Goal: Task Accomplishment & Management: Manage account settings

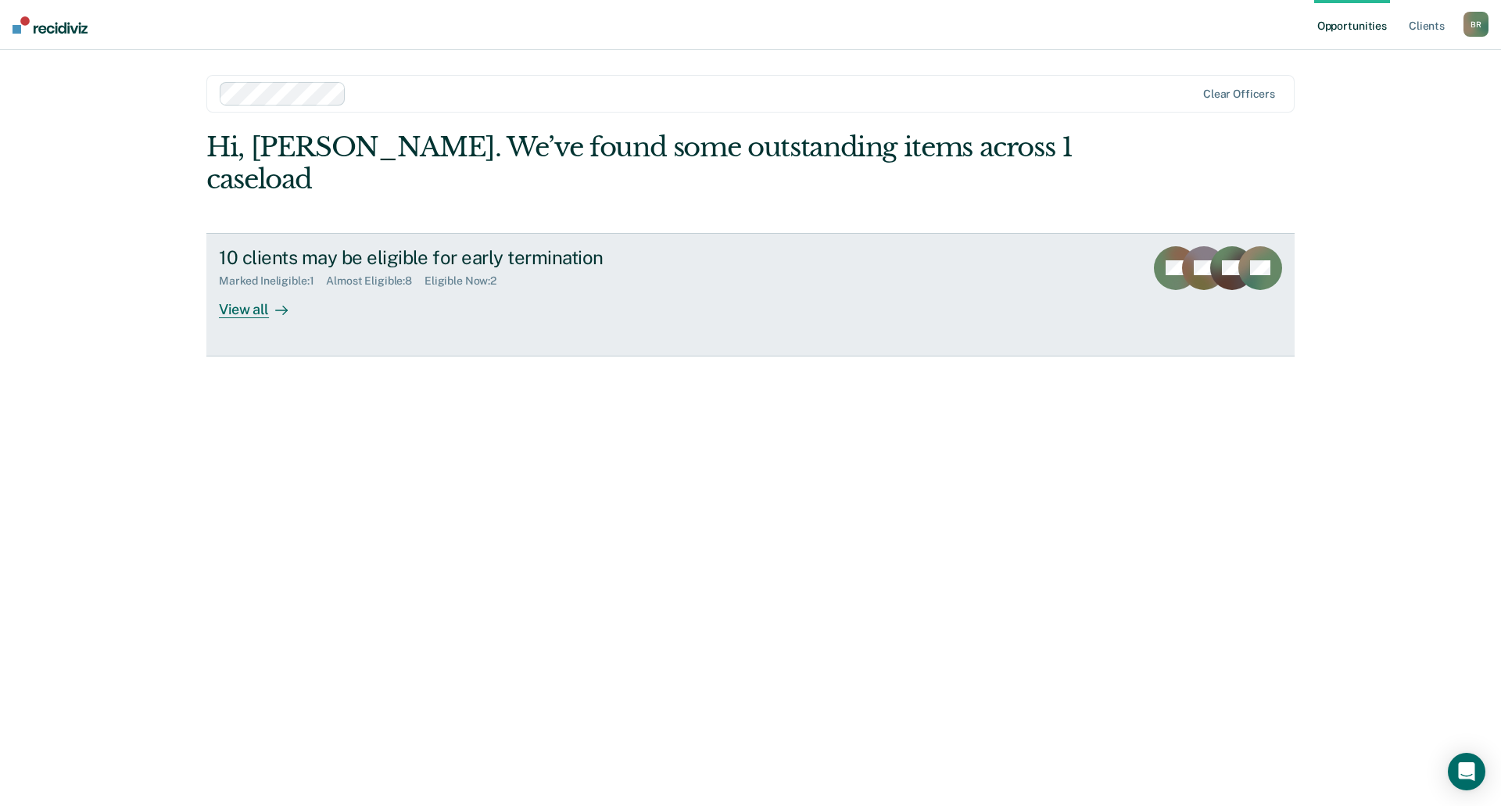
click at [296, 288] on div "View all" at bounding box center [263, 303] width 88 height 30
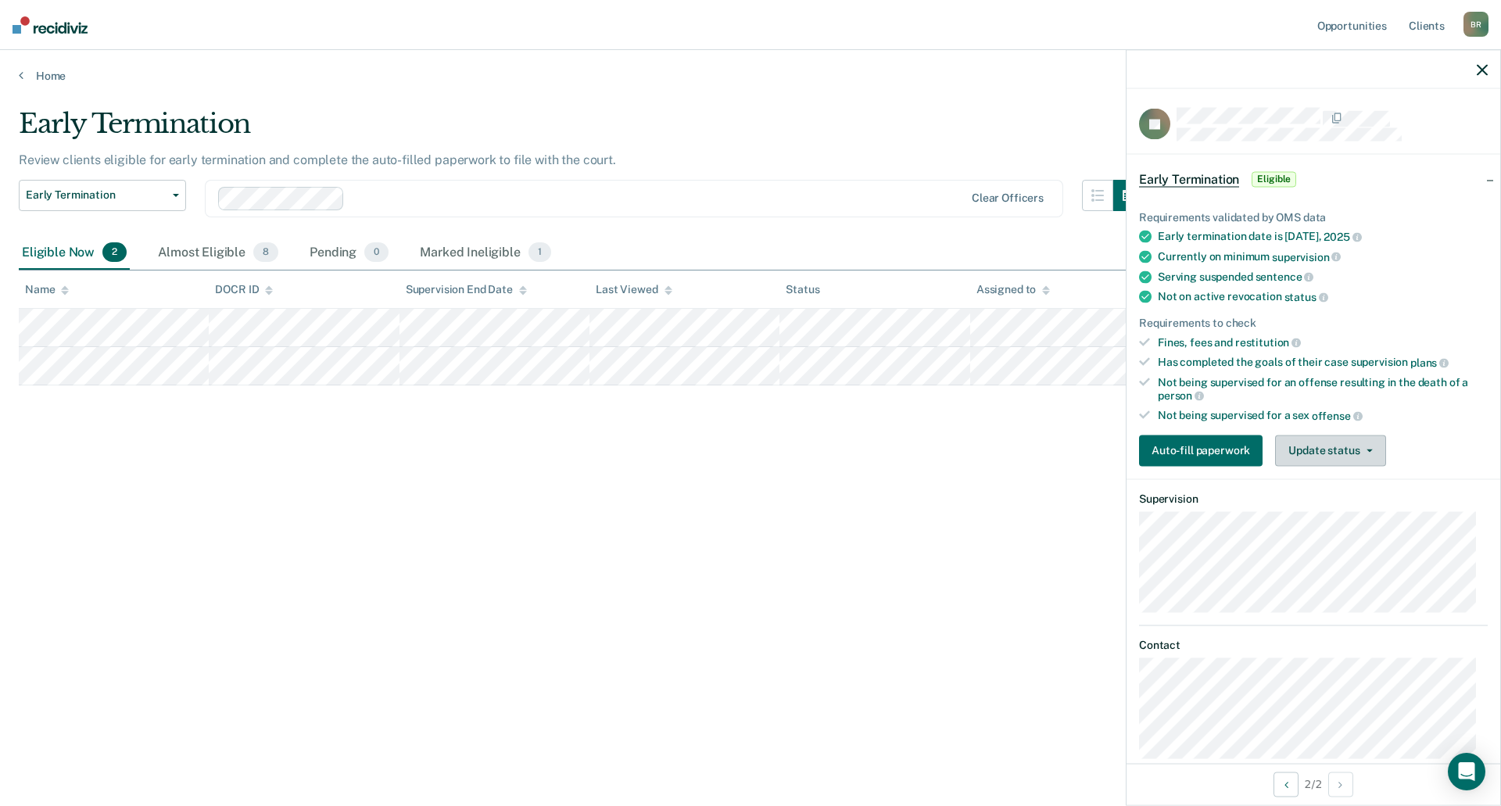
click at [1338, 450] on button "Update status" at bounding box center [1330, 450] width 110 height 31
click at [1362, 380] on div "Not being supervised for an offense resulting in the death of a person" at bounding box center [1323, 388] width 330 height 27
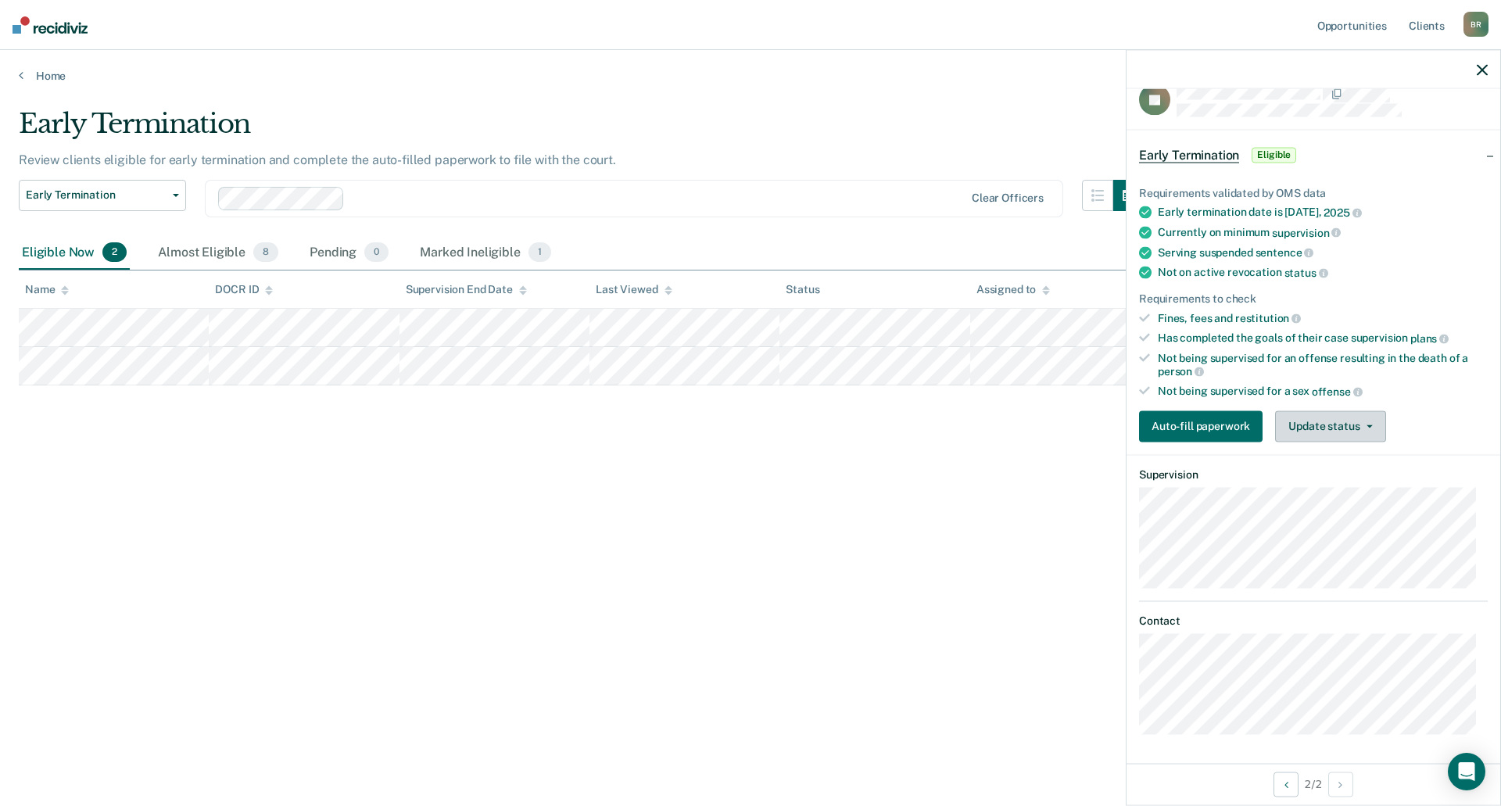
click at [1312, 435] on button "Update status" at bounding box center [1330, 425] width 110 height 31
click at [1327, 489] on button "Mark Ineligible" at bounding box center [1350, 488] width 151 height 25
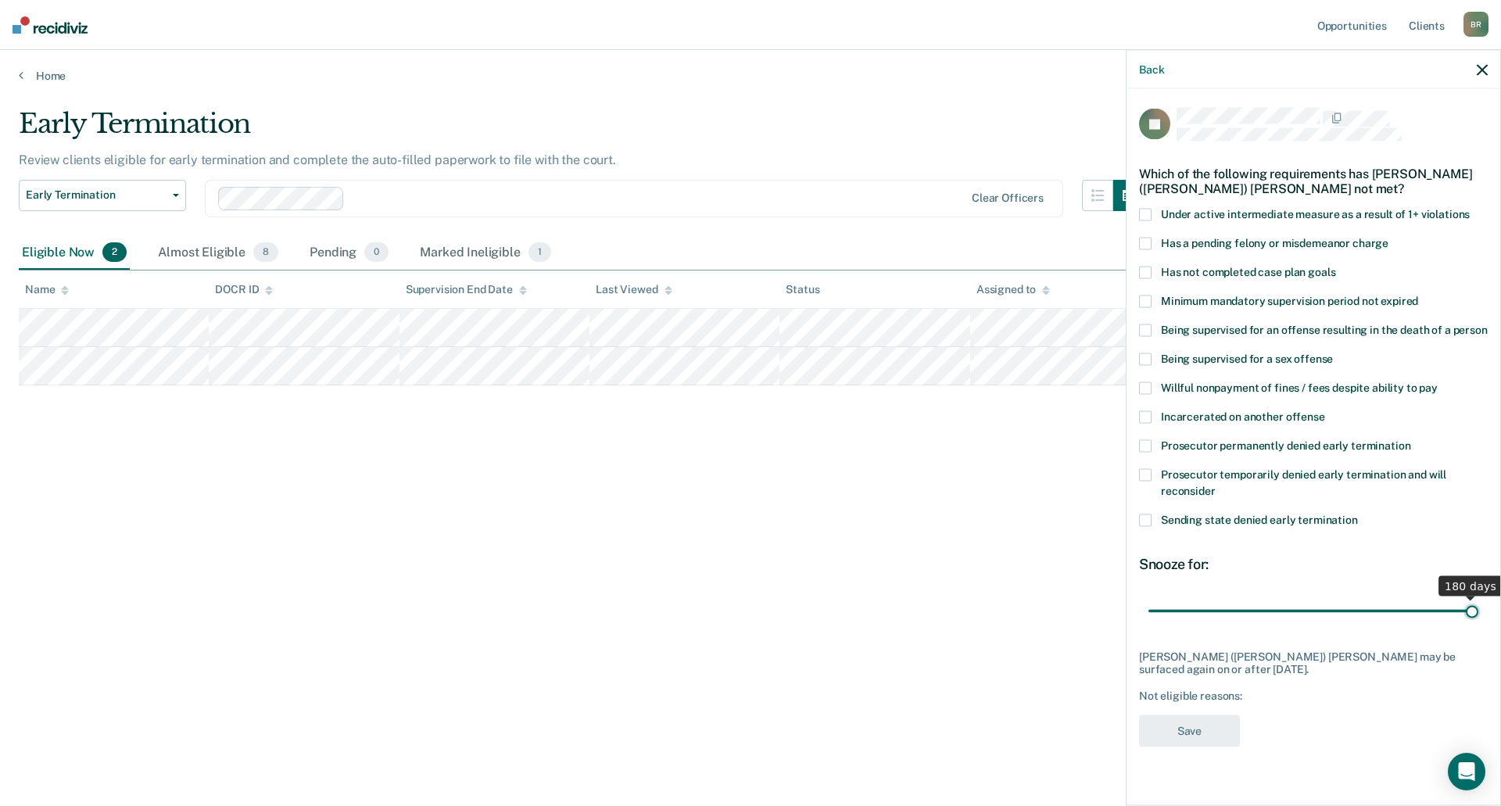
drag, startPoint x: 1206, startPoint y: 613, endPoint x: 1500, endPoint y: 609, distance: 294.0
type input "180"
click at [1478, 609] on input "range" at bounding box center [1313, 610] width 330 height 27
click at [1141, 270] on span at bounding box center [1145, 273] width 13 height 13
click at [1177, 729] on button "Save" at bounding box center [1189, 731] width 101 height 32
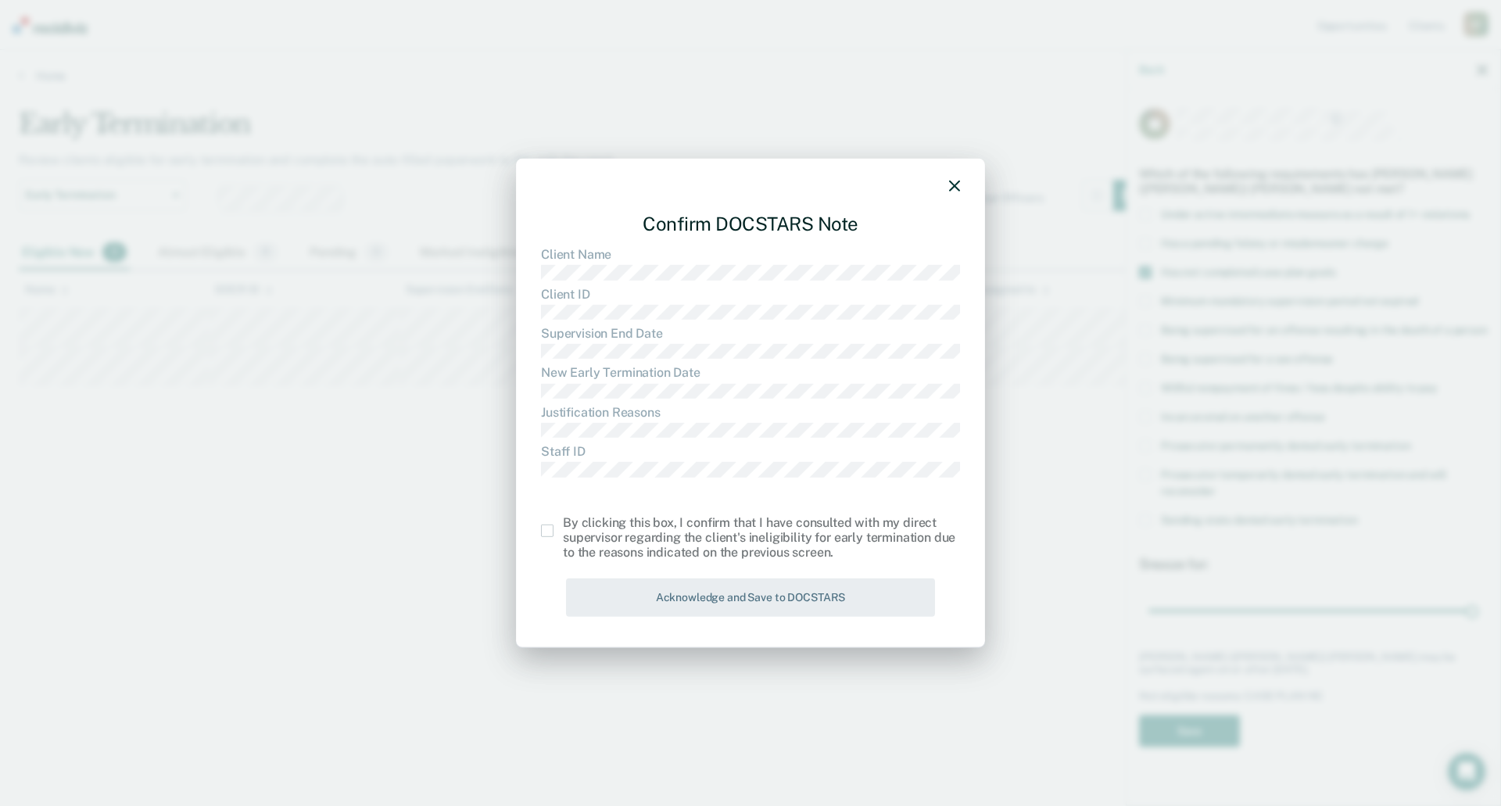
click at [547, 533] on span at bounding box center [547, 531] width 13 height 13
click at [563, 525] on input "checkbox" at bounding box center [563, 525] width 0 height 0
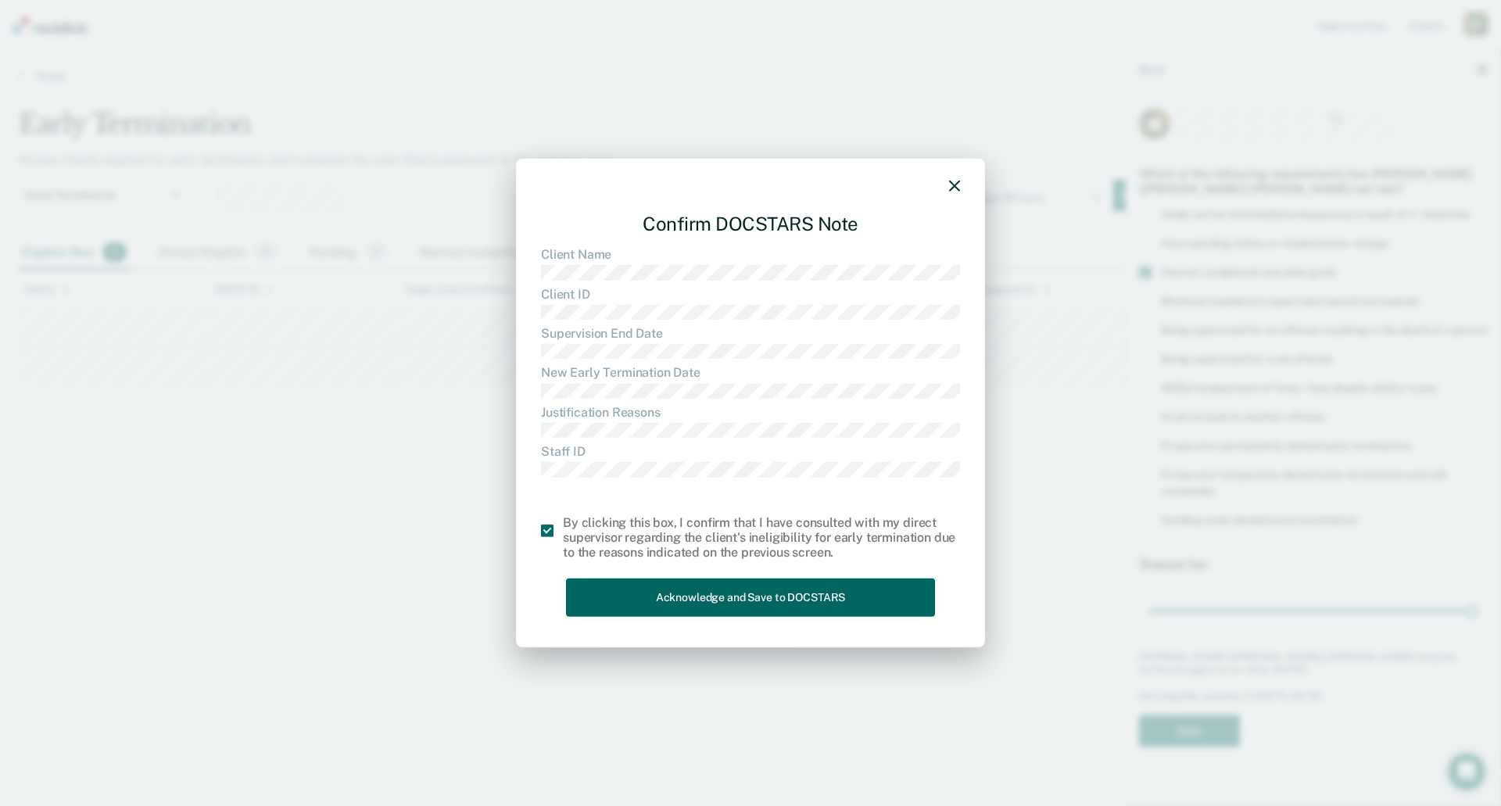
click at [692, 589] on button "Acknowledge and Save to DOCSTARS" at bounding box center [750, 597] width 369 height 38
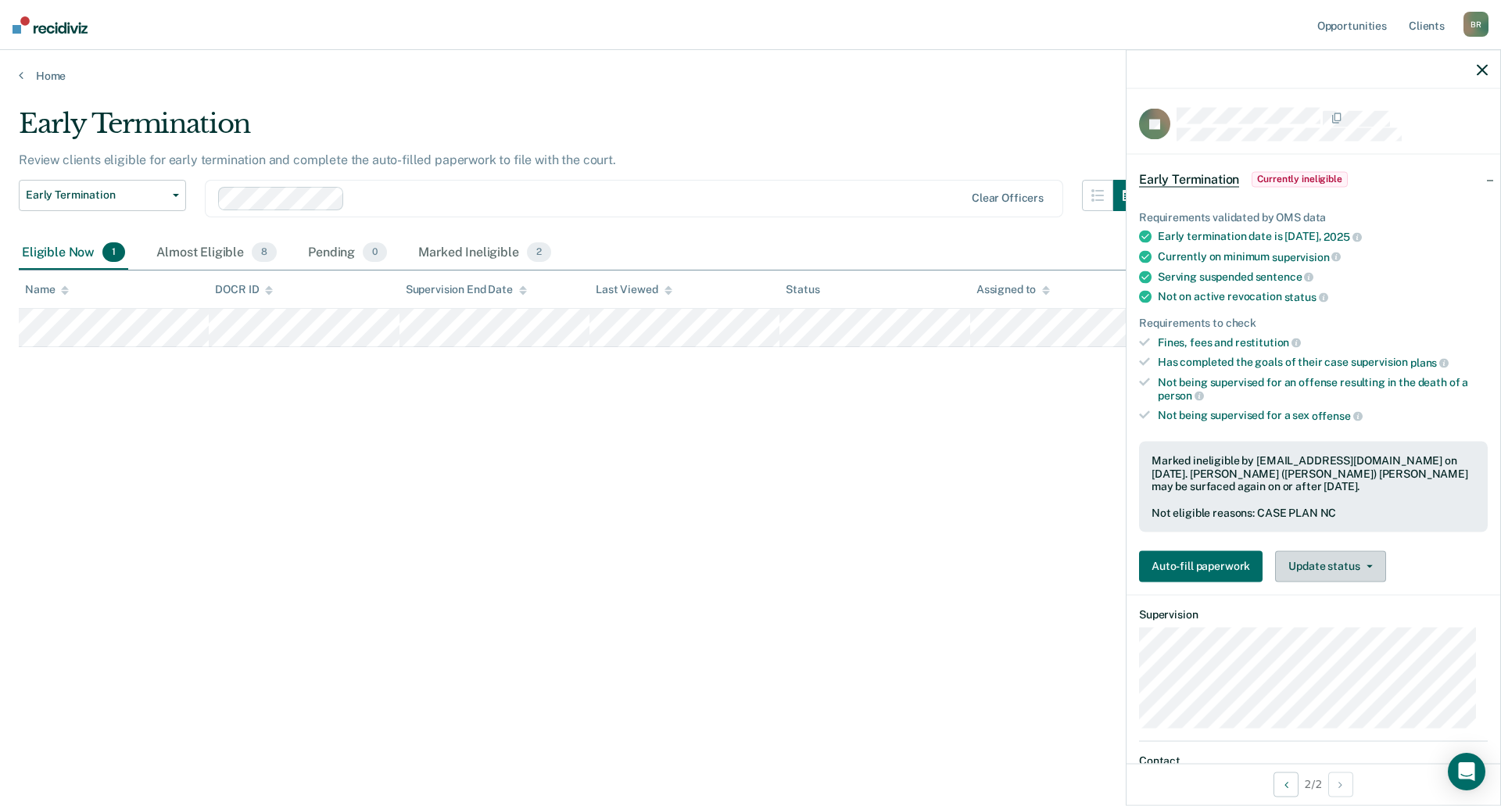
click at [1368, 559] on button "Update status" at bounding box center [1330, 565] width 110 height 31
click at [1363, 601] on button "[PERSON_NAME]" at bounding box center [1350, 603] width 151 height 25
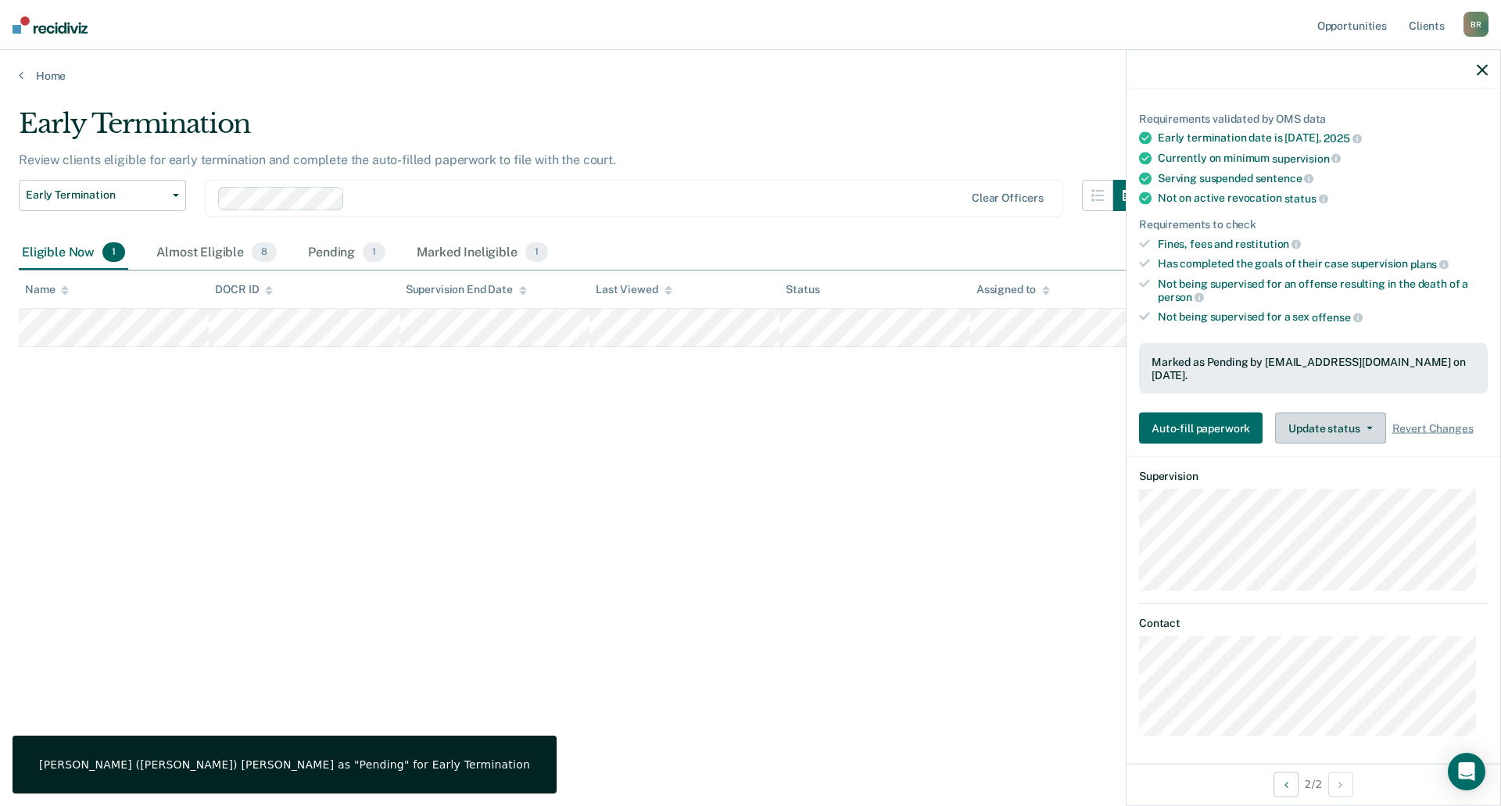
scroll to position [101, 0]
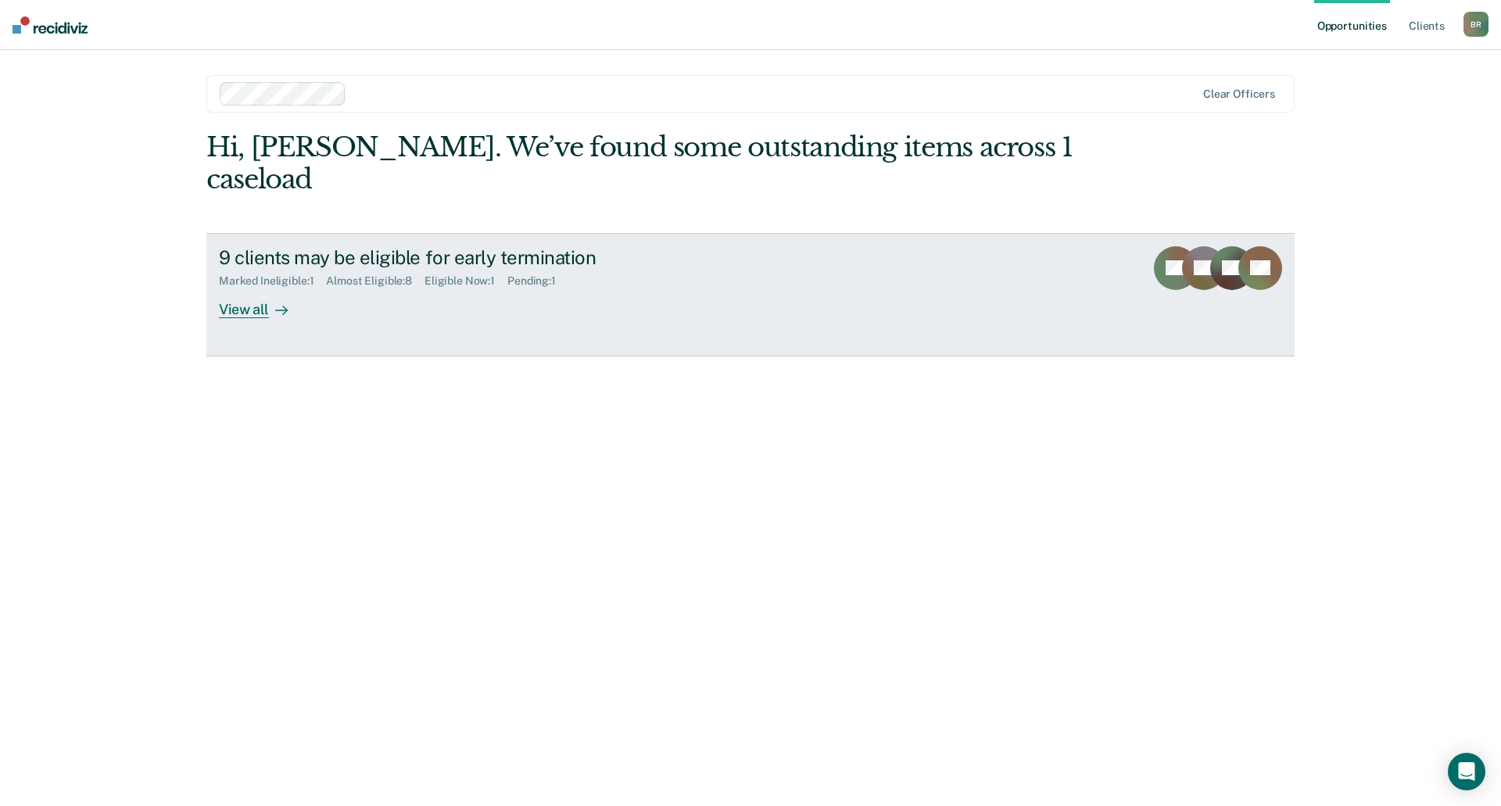
click at [284, 300] on div at bounding box center [278, 309] width 19 height 18
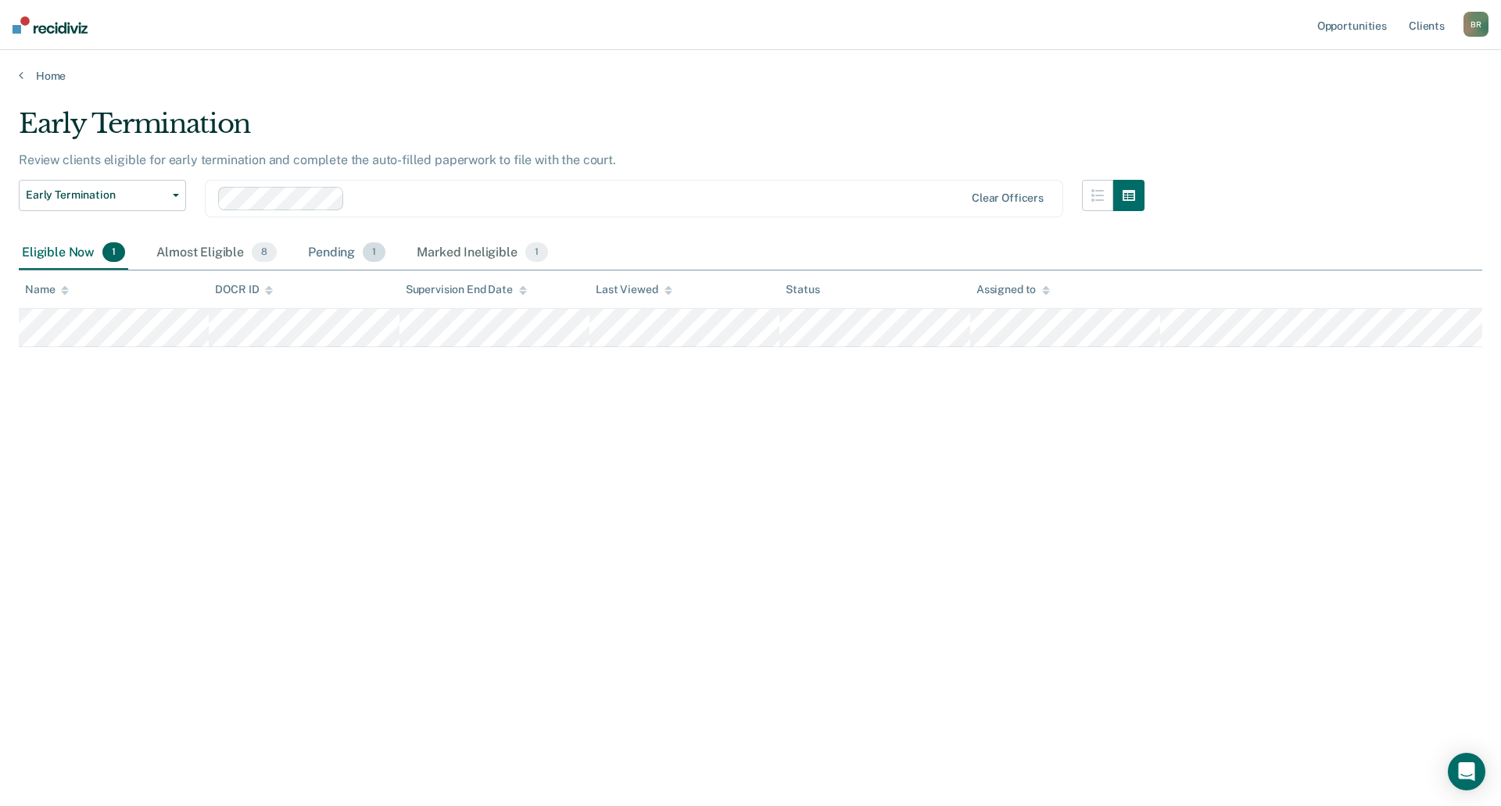
click at [367, 253] on span "1" at bounding box center [374, 252] width 23 height 20
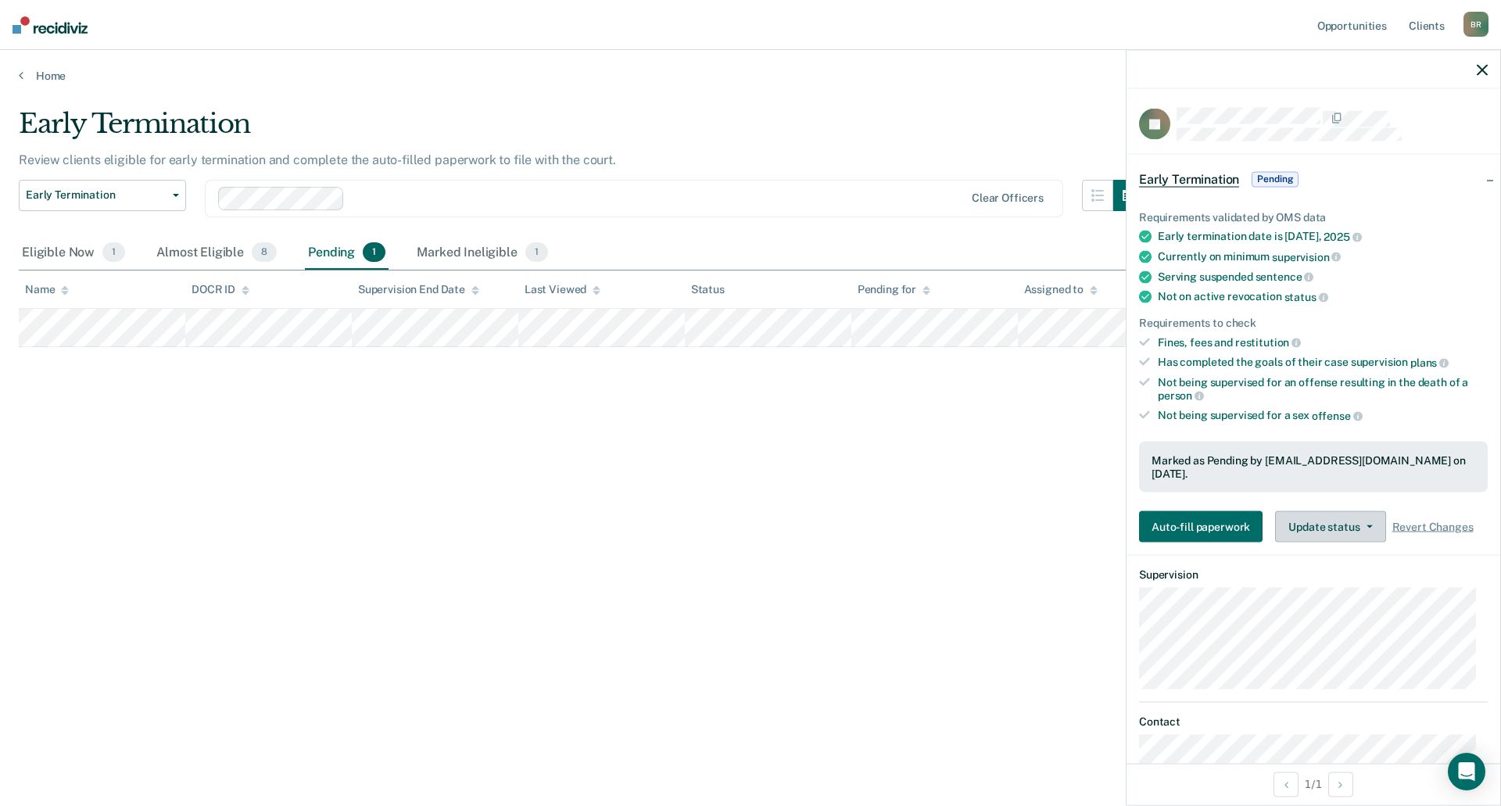
click at [1333, 516] on button "Update status" at bounding box center [1330, 526] width 110 height 31
click at [1342, 562] on button "Revert from Pending" at bounding box center [1350, 564] width 151 height 25
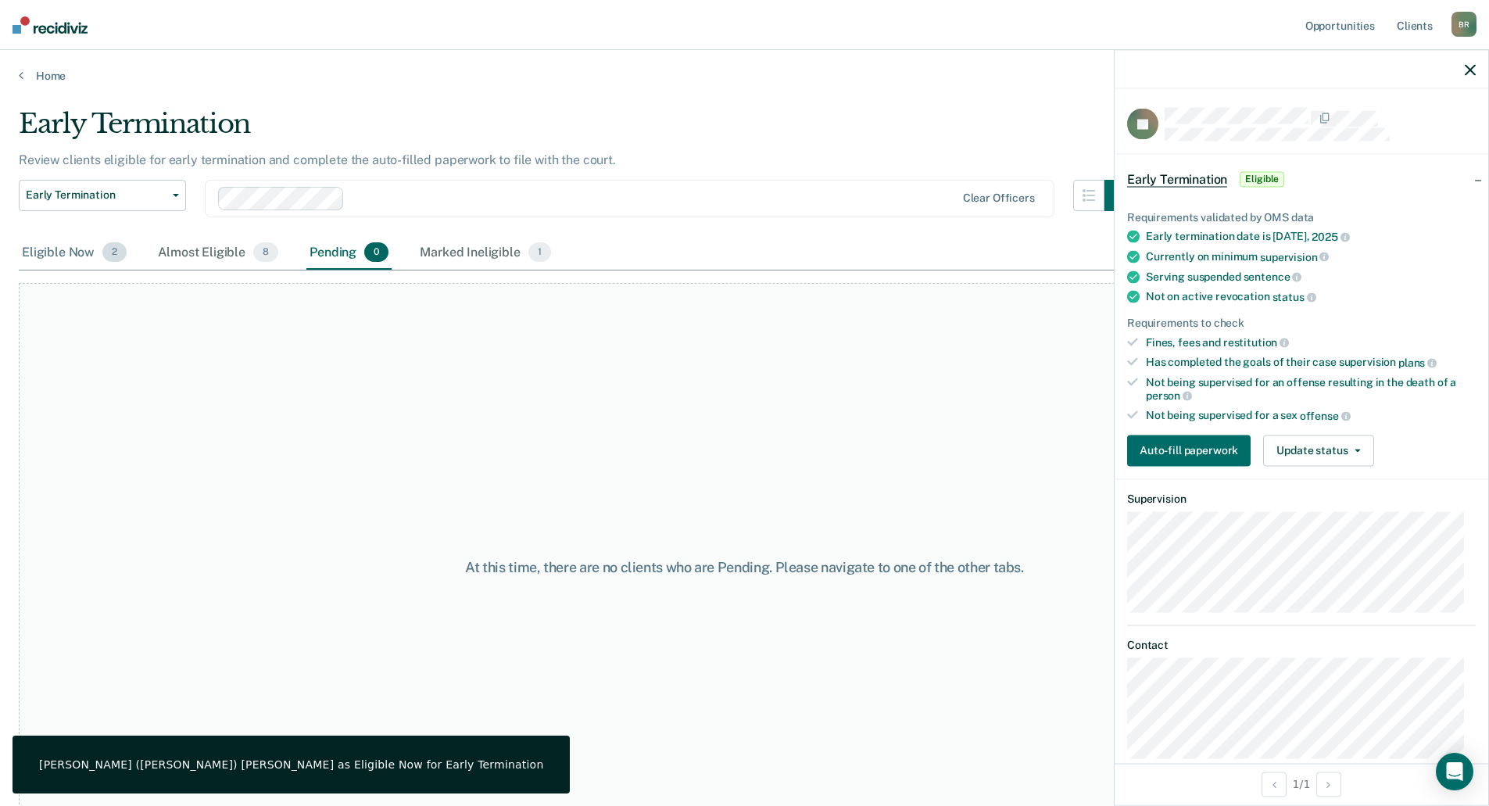
click at [102, 256] on span "2" at bounding box center [114, 252] width 24 height 20
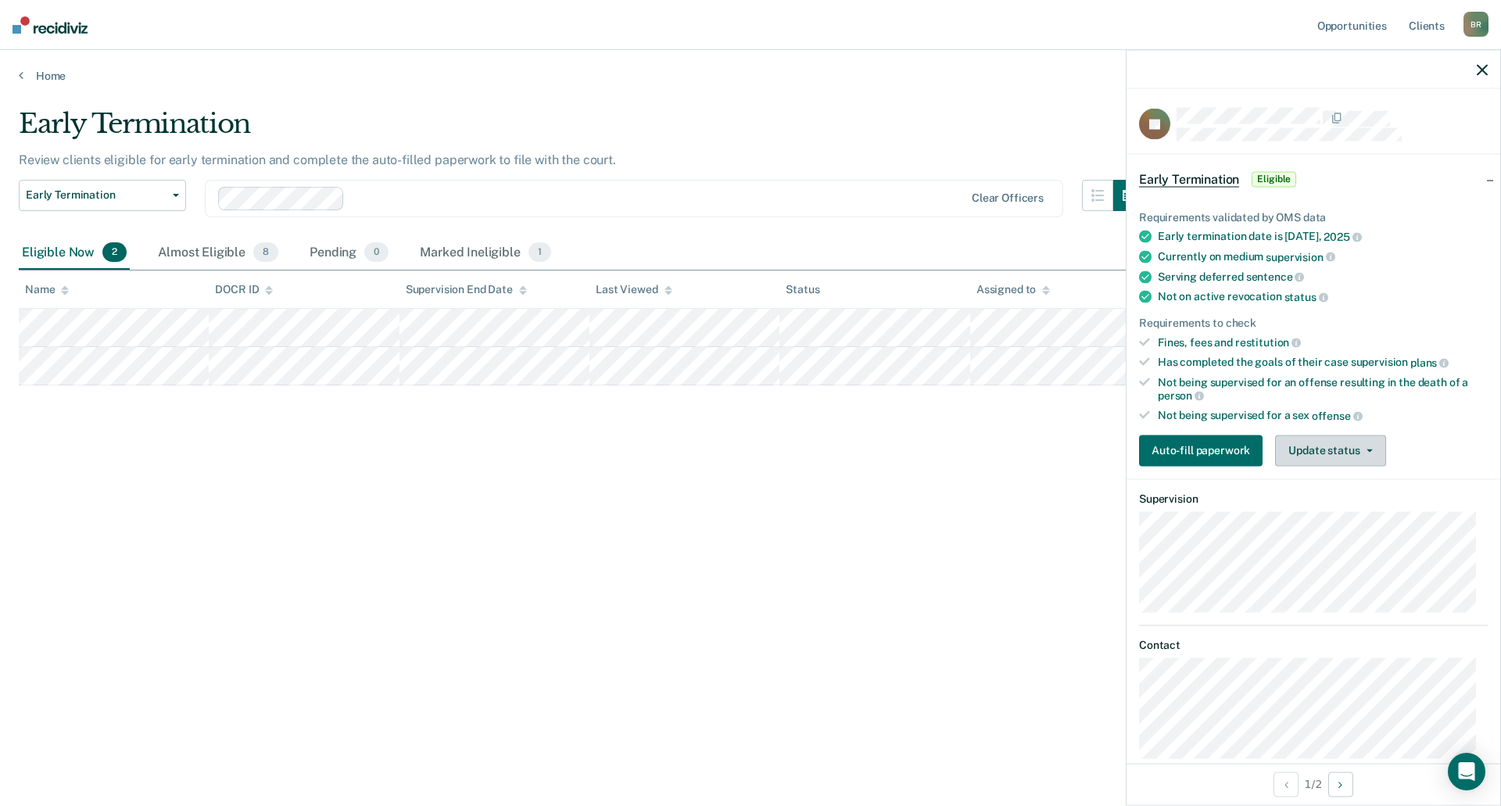
click at [1345, 459] on button "Update status" at bounding box center [1330, 450] width 110 height 31
click at [1357, 482] on button "[PERSON_NAME]" at bounding box center [1350, 487] width 151 height 25
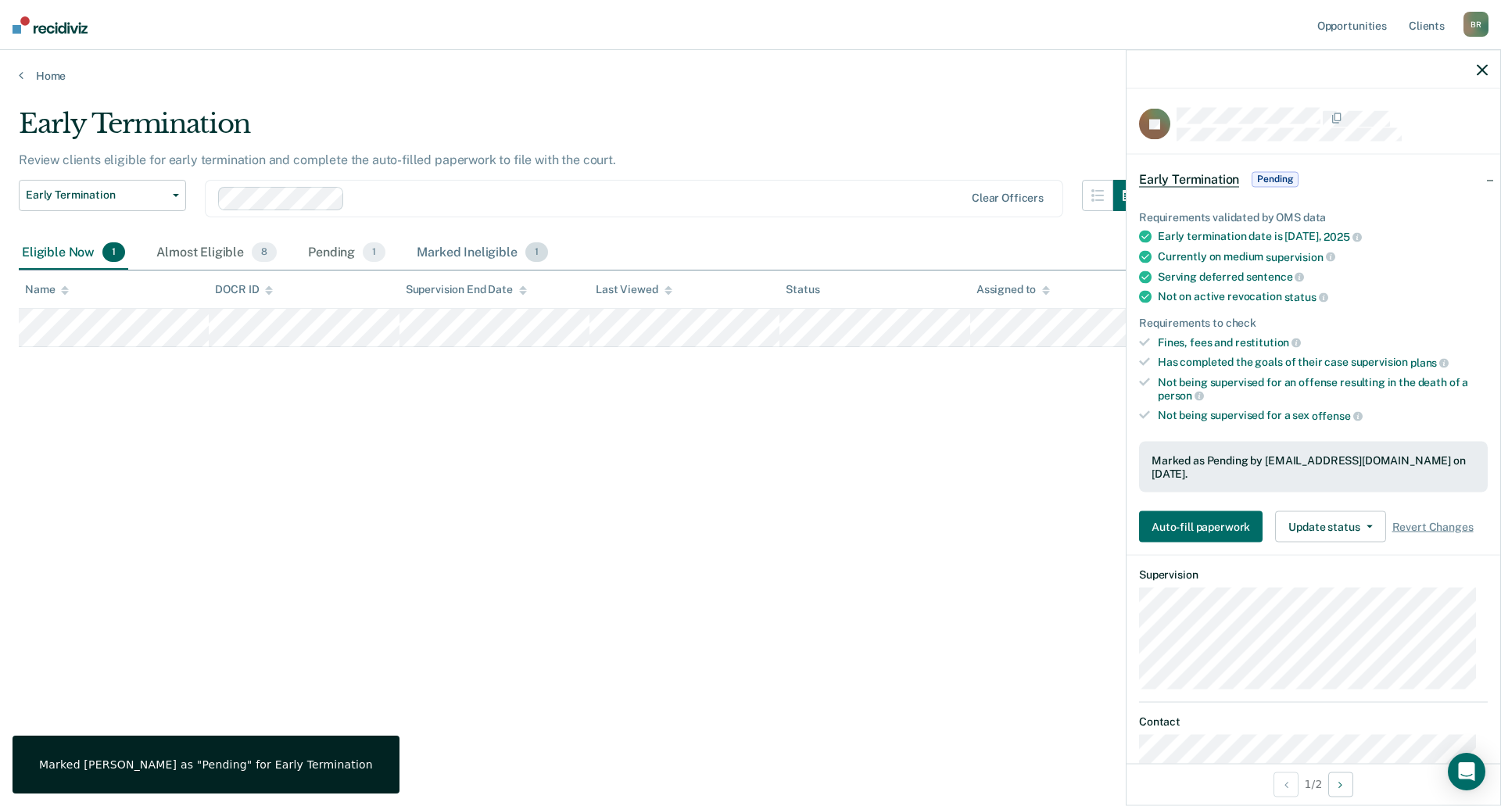
click at [499, 256] on div "Marked Ineligible 1" at bounding box center [483, 253] width 138 height 34
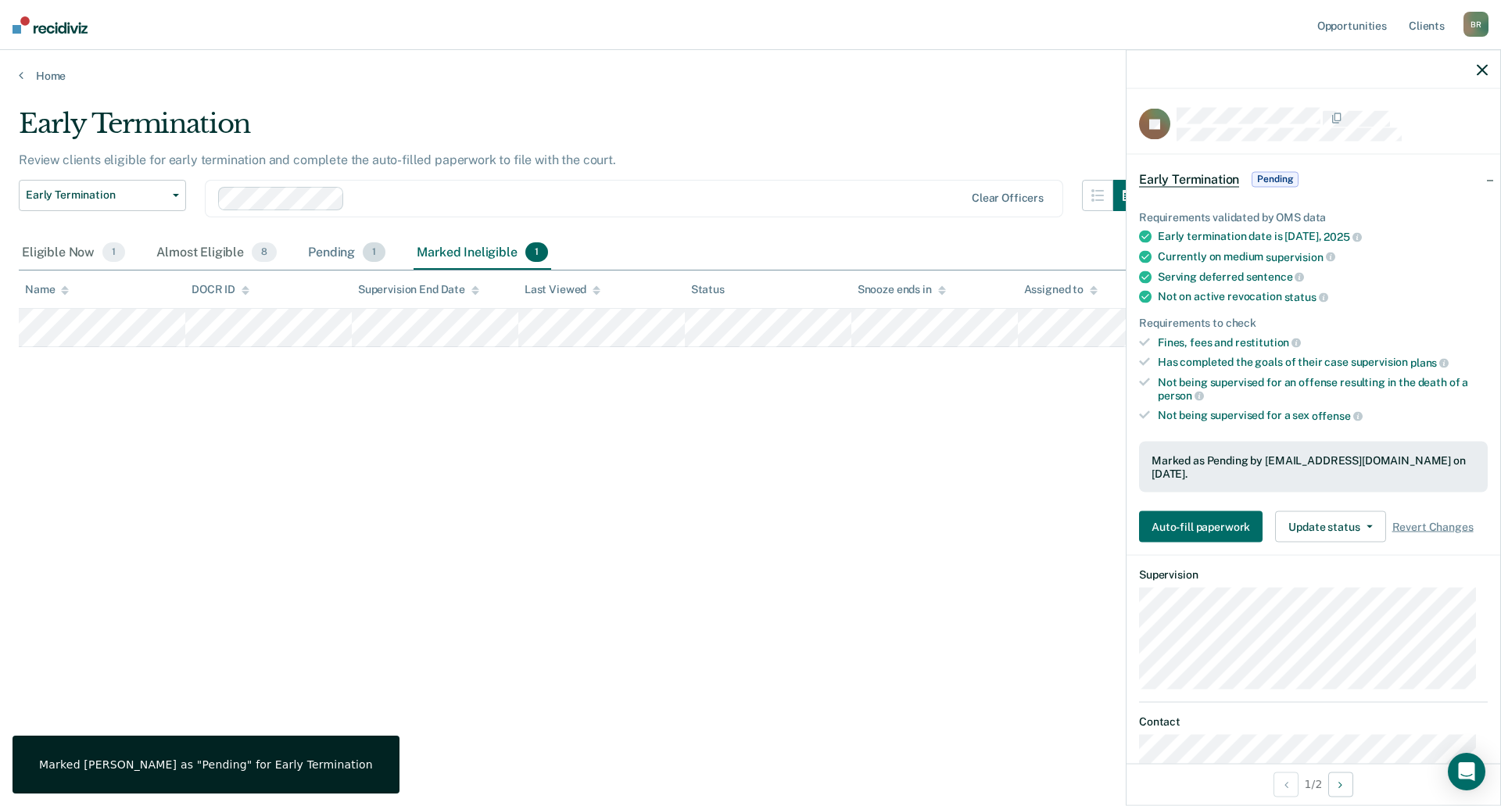
click at [337, 261] on div "Pending 1" at bounding box center [347, 253] width 84 height 34
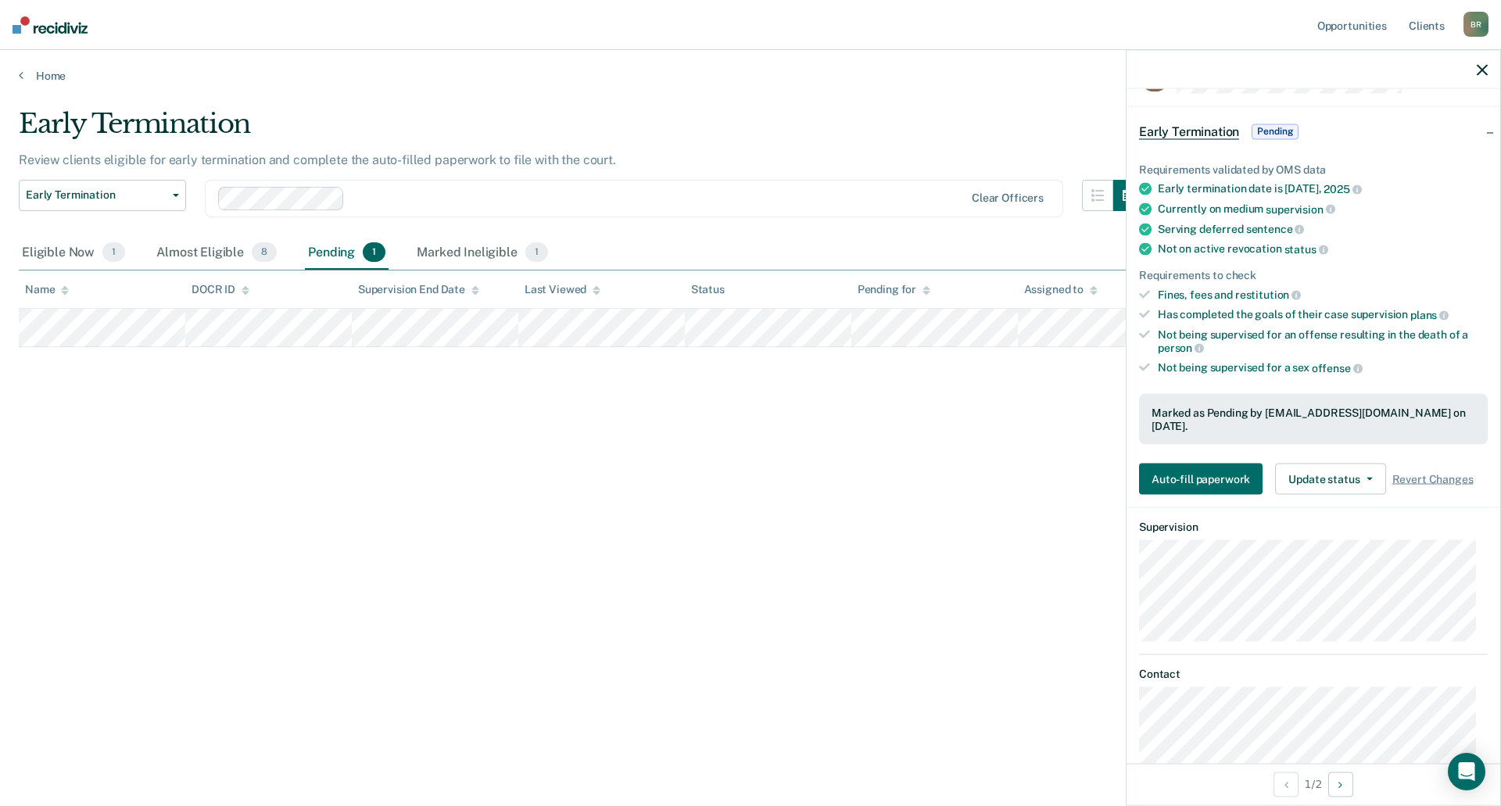
scroll to position [101, 0]
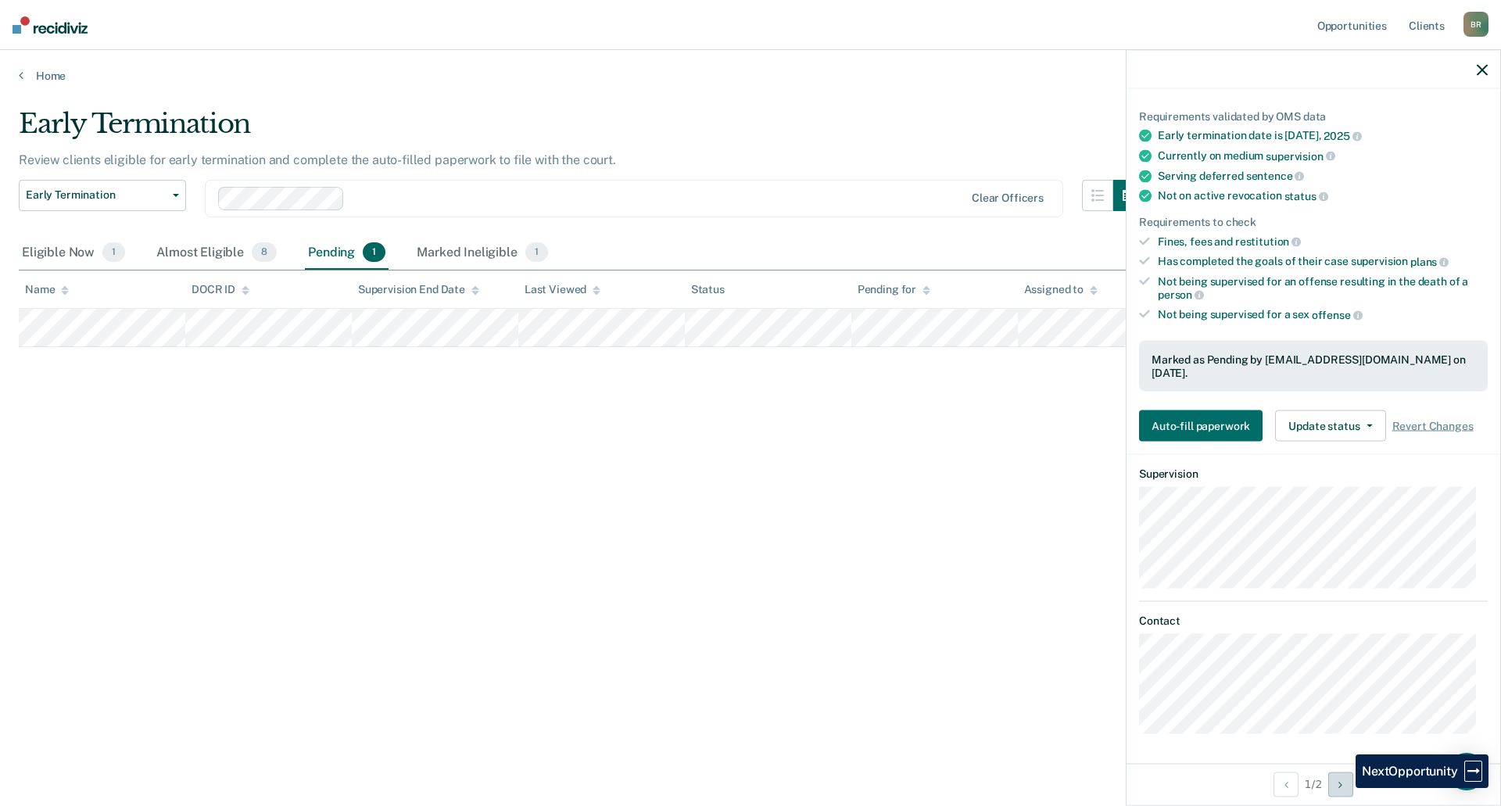
click at [1342, 788] on icon "Next Opportunity" at bounding box center [1340, 784] width 4 height 11
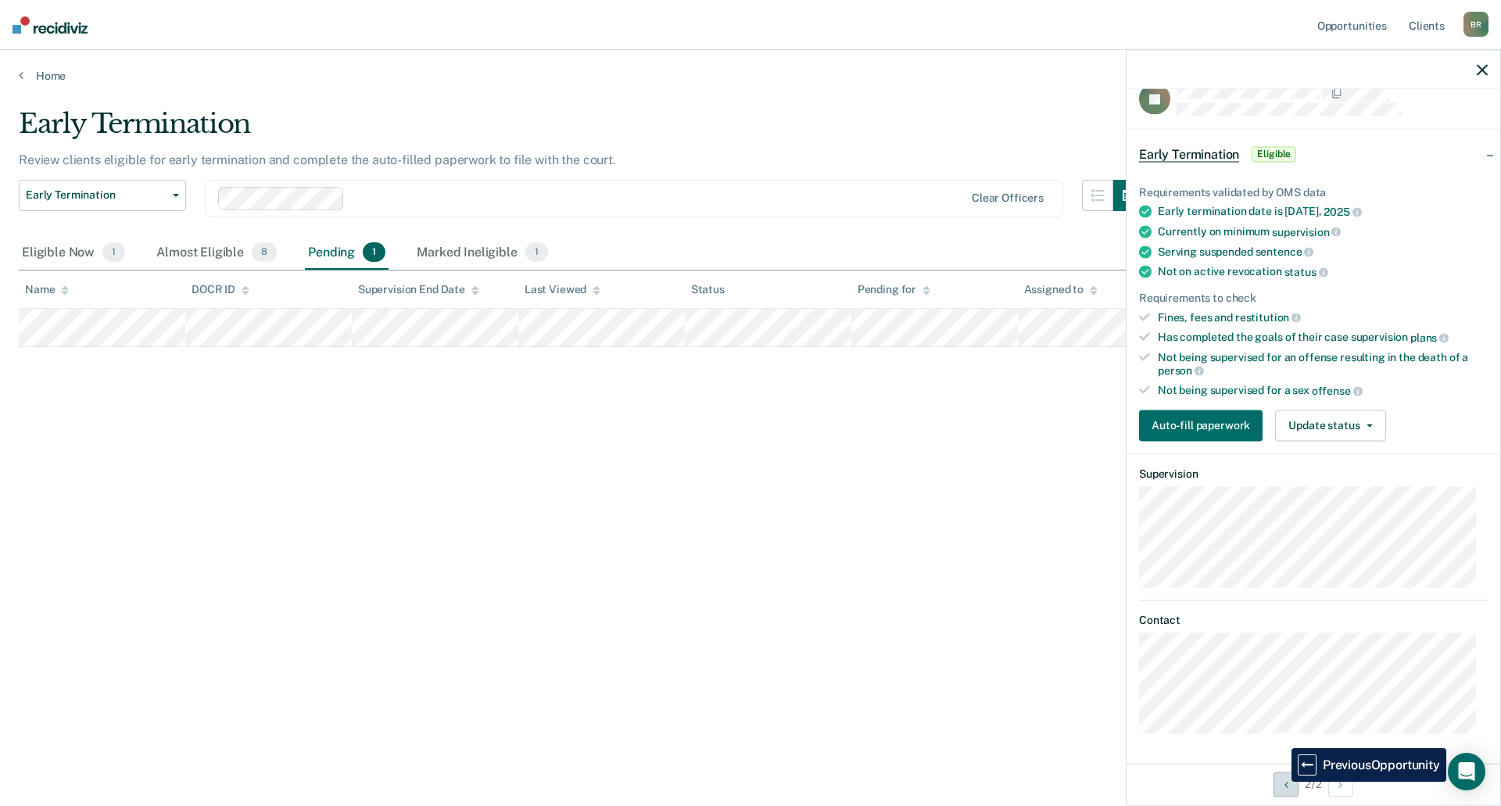
click at [1280, 782] on button "Previous Opportunity" at bounding box center [1285, 784] width 25 height 25
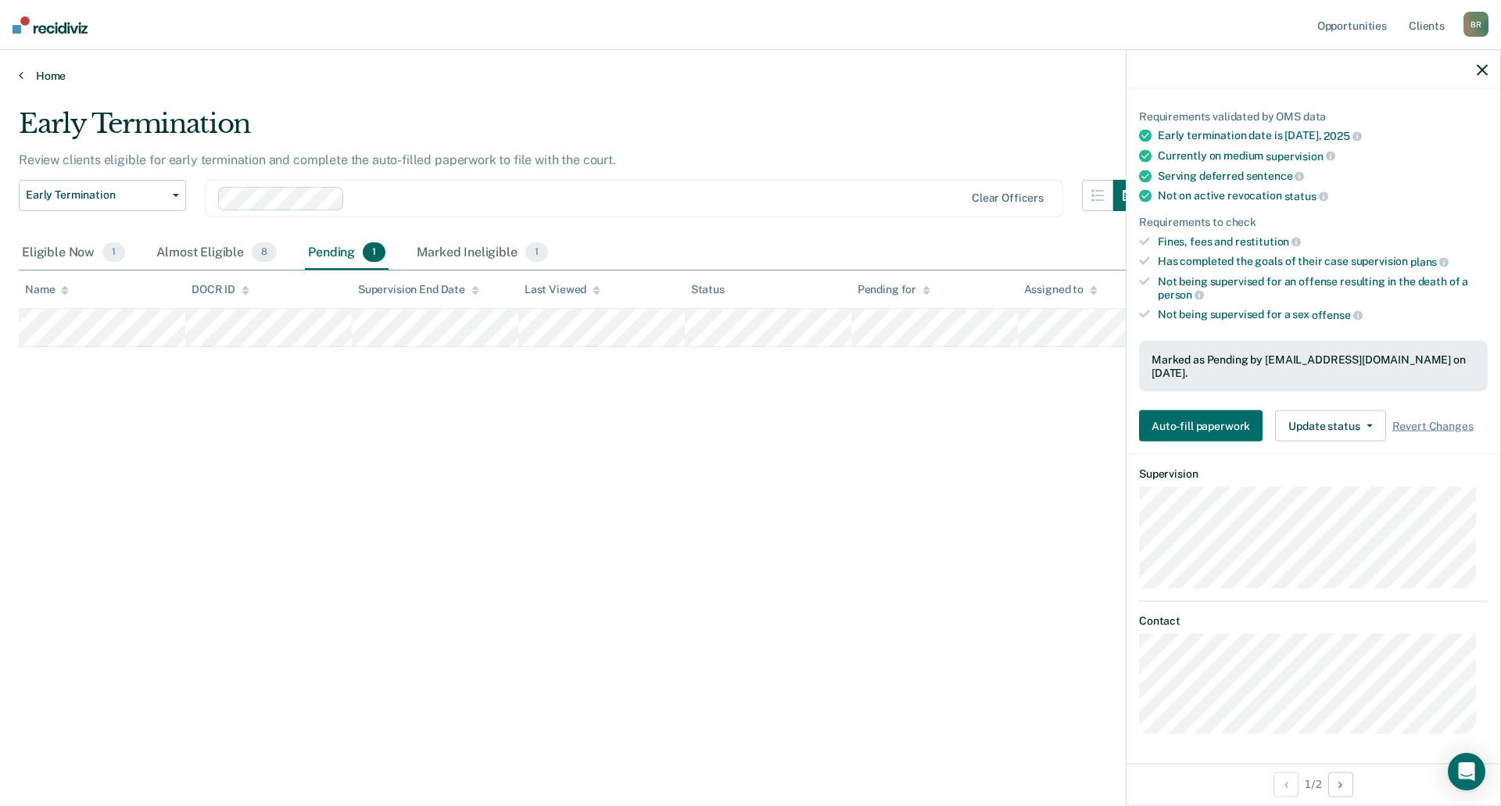
click at [48, 73] on link "Home" at bounding box center [750, 76] width 1463 height 14
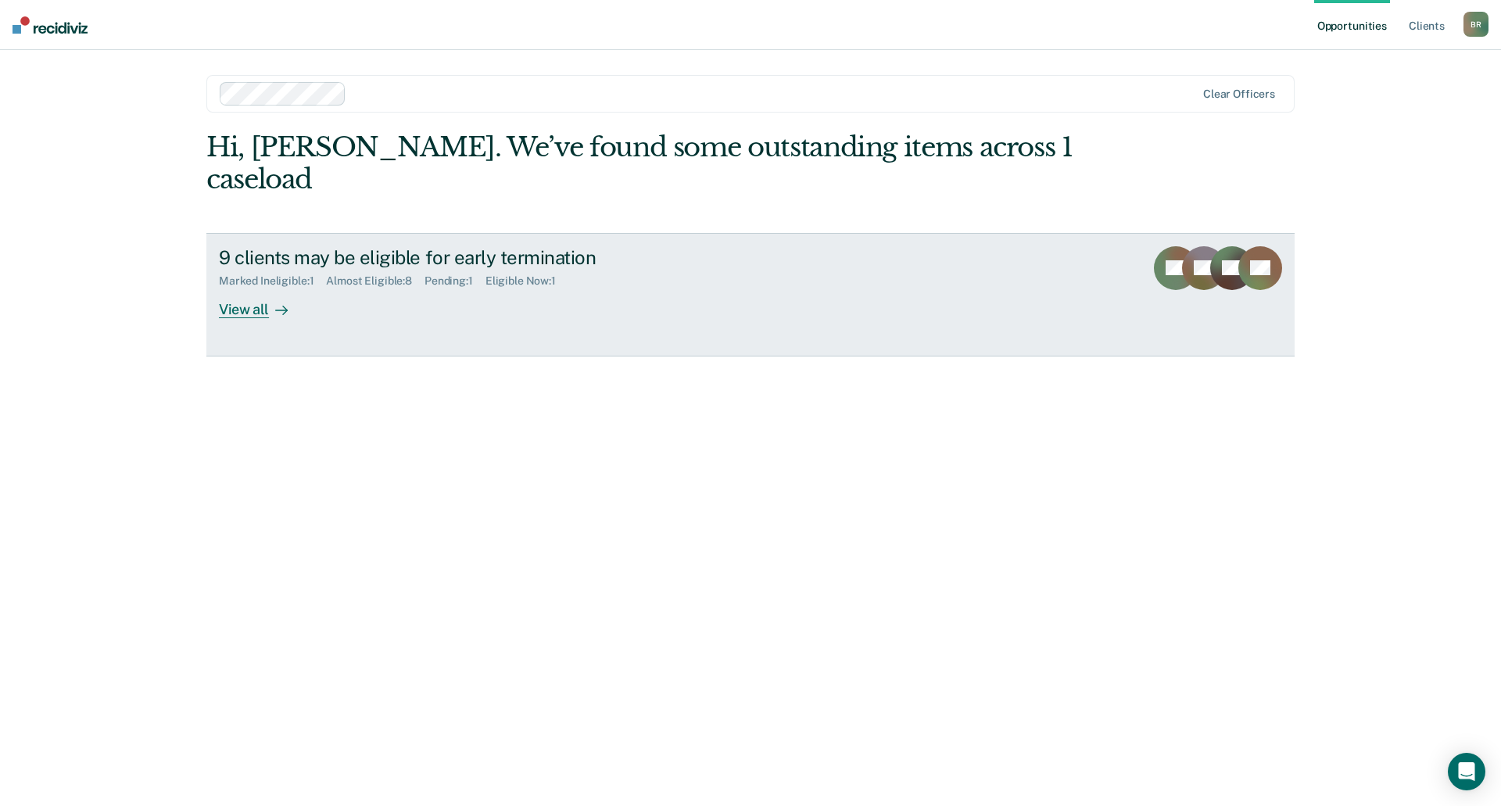
click at [279, 288] on div "View all" at bounding box center [263, 303] width 88 height 30
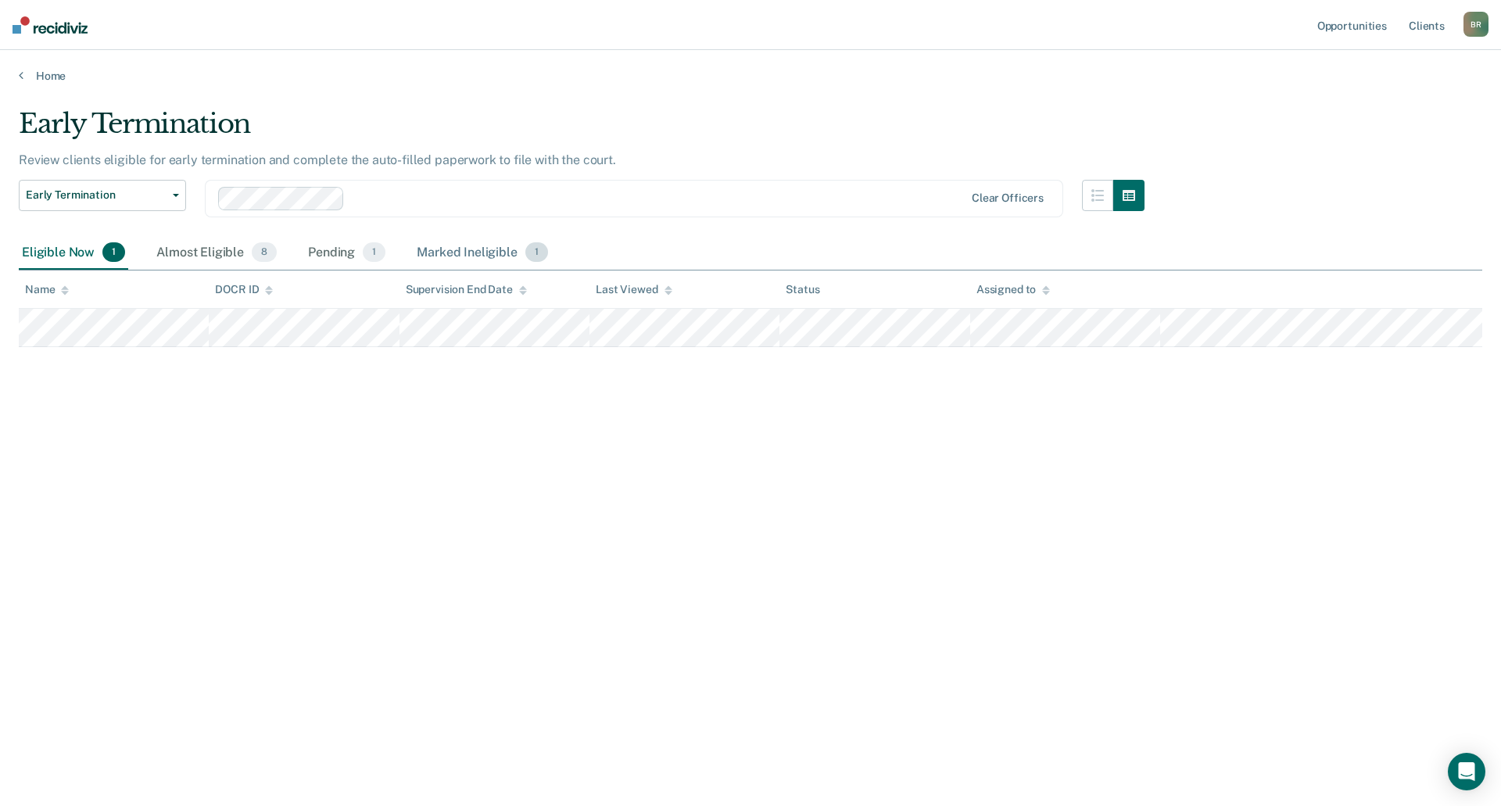
click at [514, 245] on div "Marked Ineligible 1" at bounding box center [483, 253] width 138 height 34
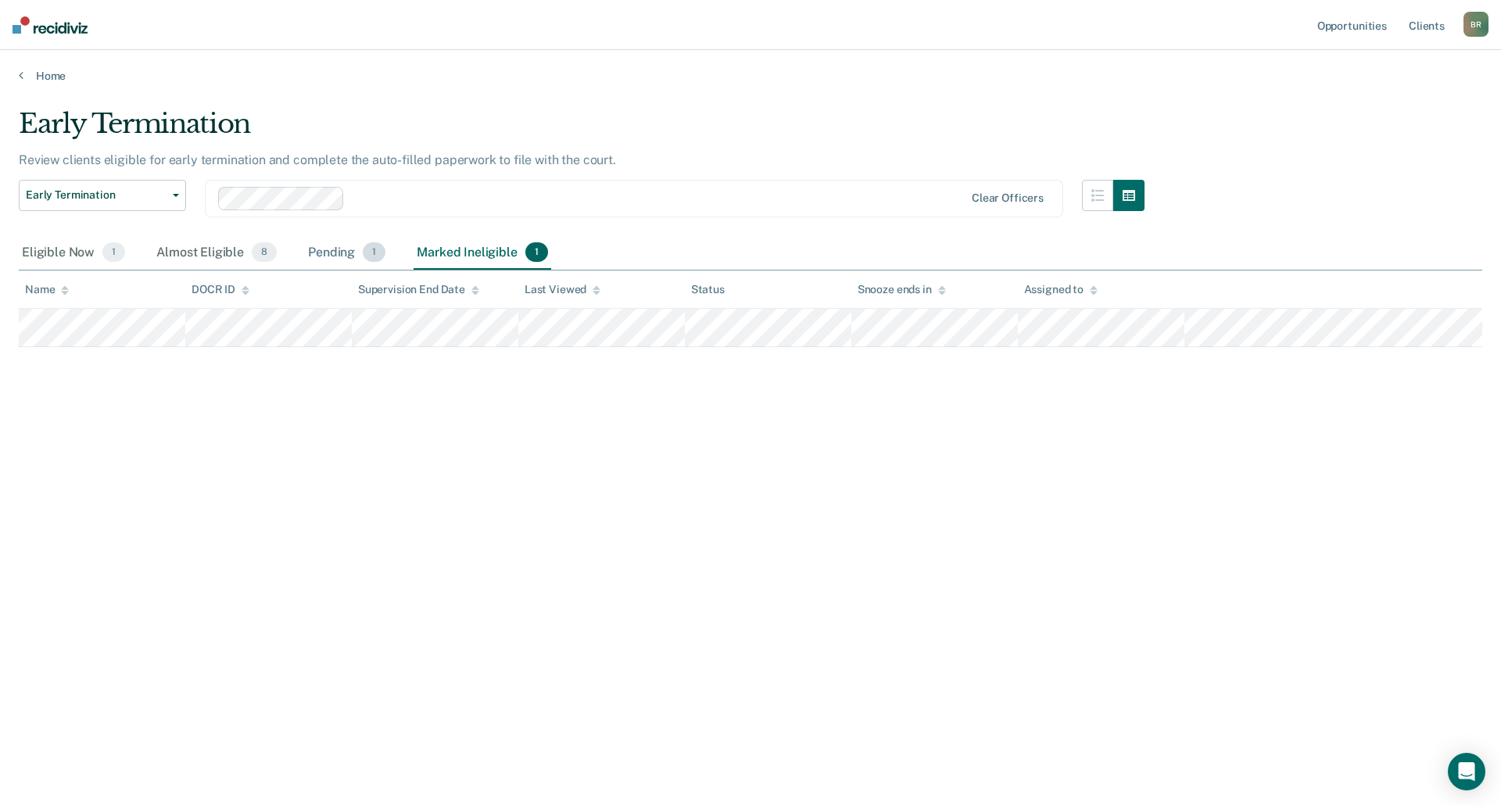
click at [346, 257] on div "Pending 1" at bounding box center [347, 253] width 84 height 34
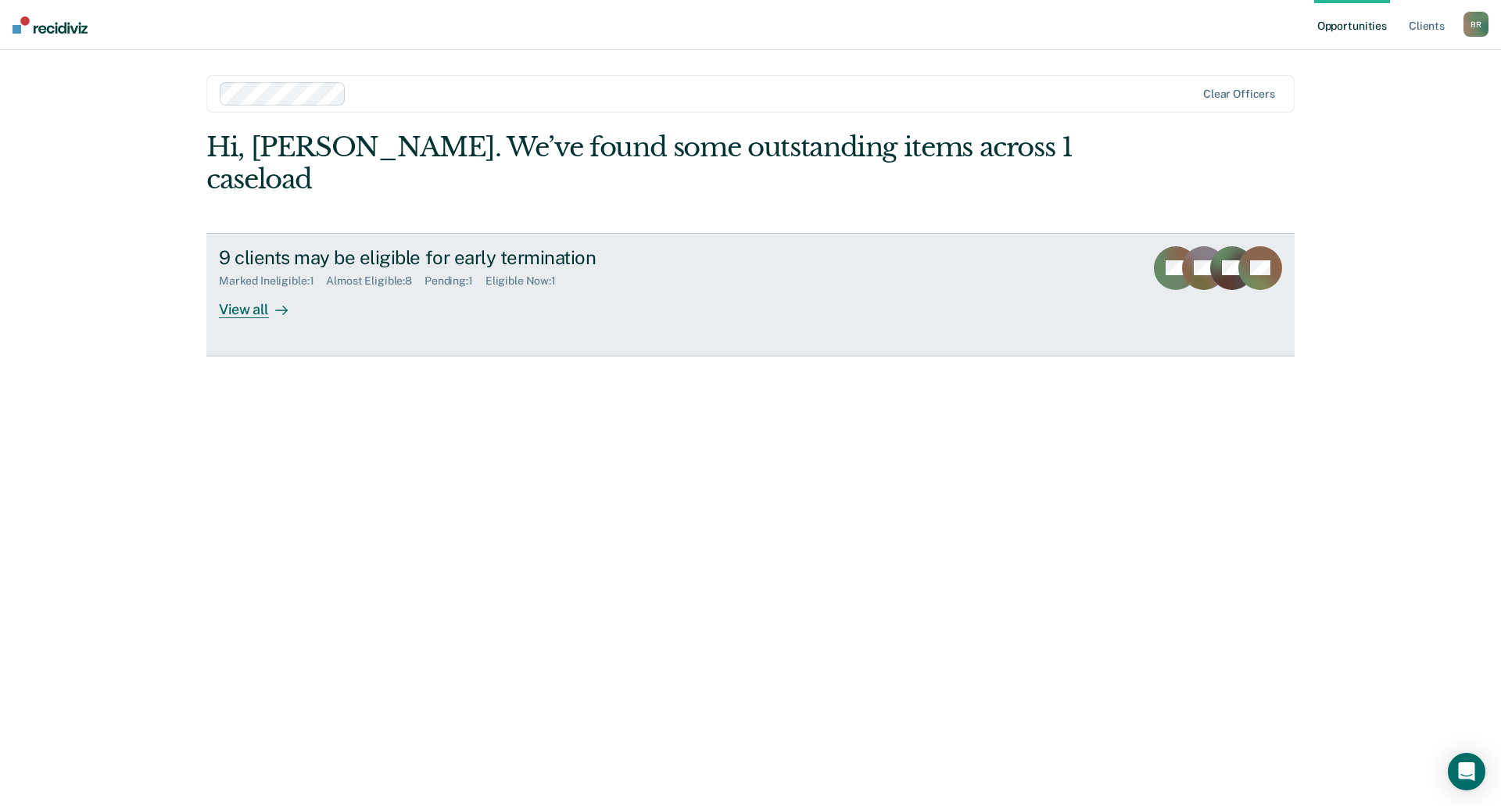
click at [419, 246] on div "9 clients may be eligible for early termination" at bounding box center [493, 257] width 549 height 23
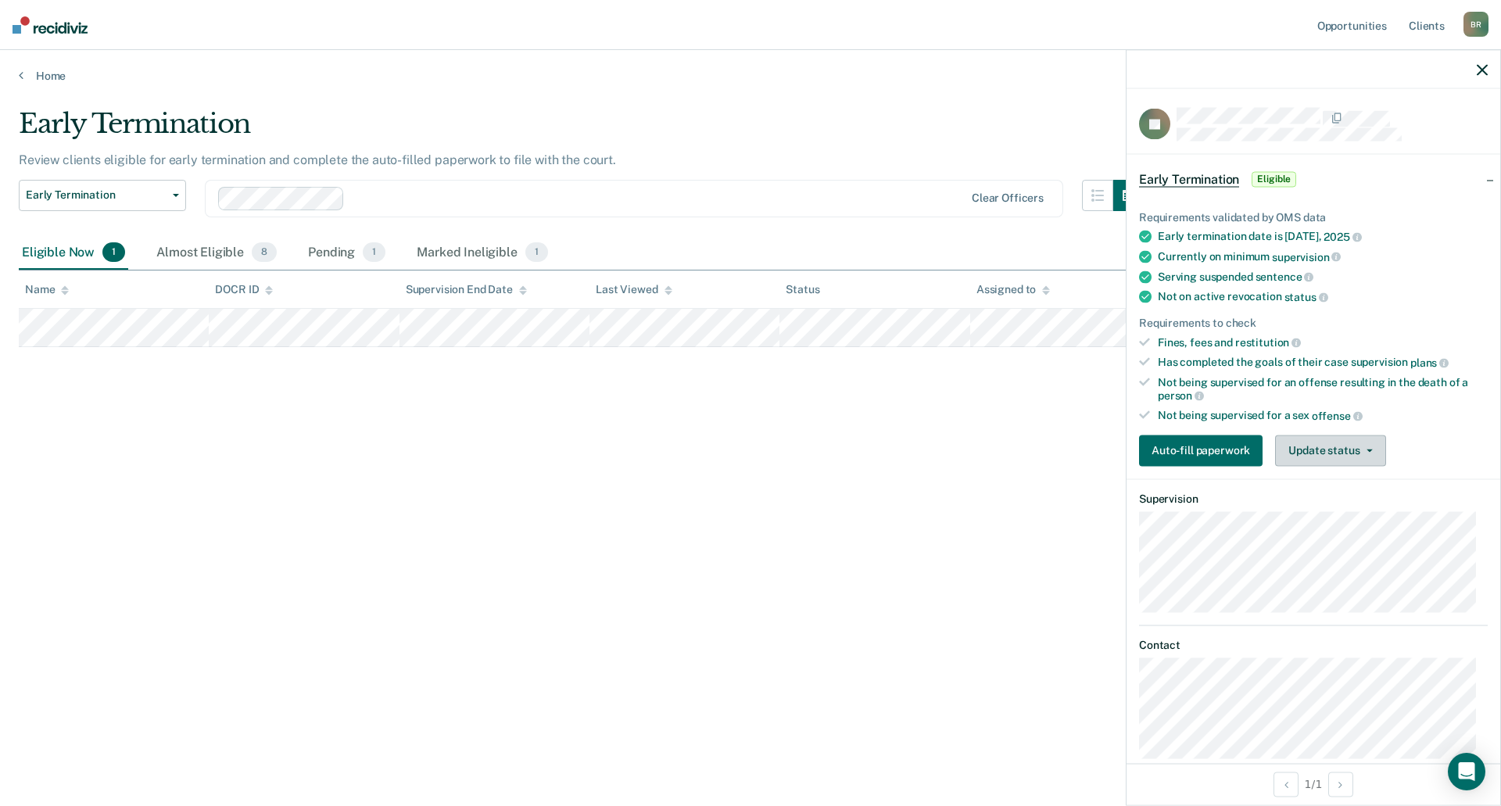
click at [1350, 447] on button "Update status" at bounding box center [1330, 450] width 110 height 31
click at [1350, 514] on button "Mark Ineligible" at bounding box center [1350, 512] width 151 height 25
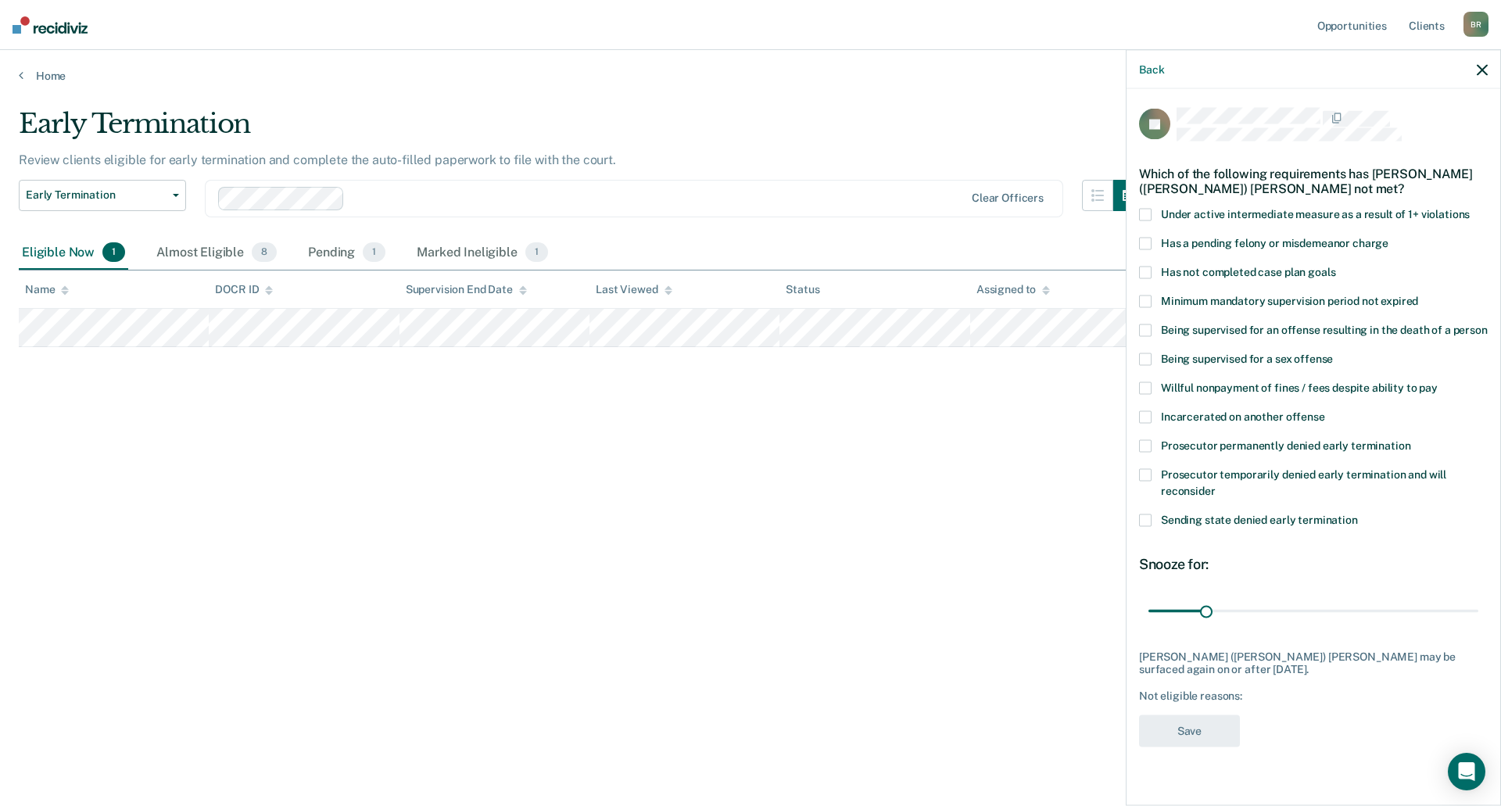
click at [1152, 271] on label "Has not completed case plan goals" at bounding box center [1313, 275] width 349 height 16
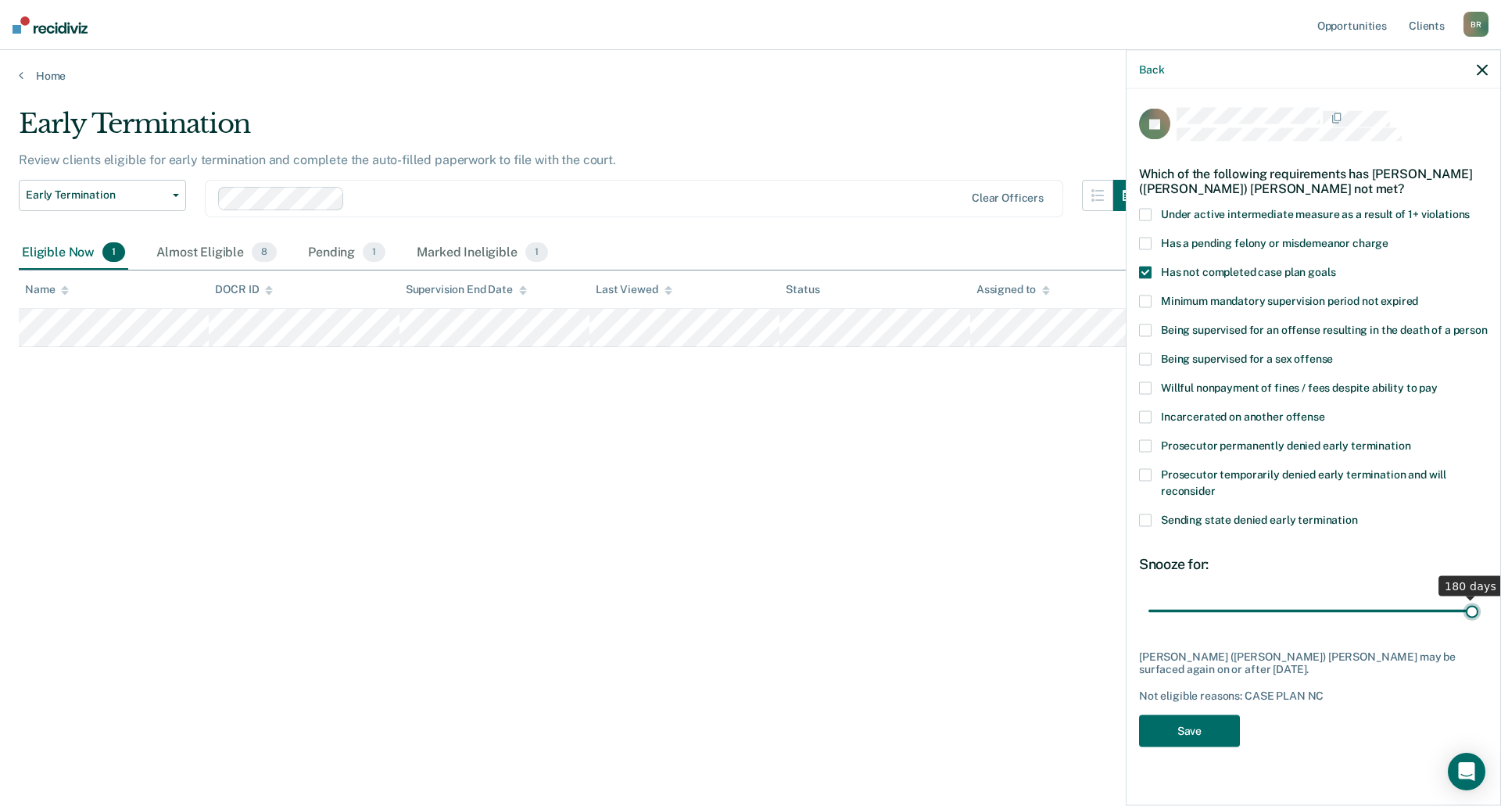
drag, startPoint x: 1206, startPoint y: 608, endPoint x: 1500, endPoint y: 631, distance: 294.8
type input "180"
click at [1478, 625] on input "range" at bounding box center [1313, 610] width 330 height 27
click at [1211, 725] on button "Save" at bounding box center [1189, 731] width 101 height 32
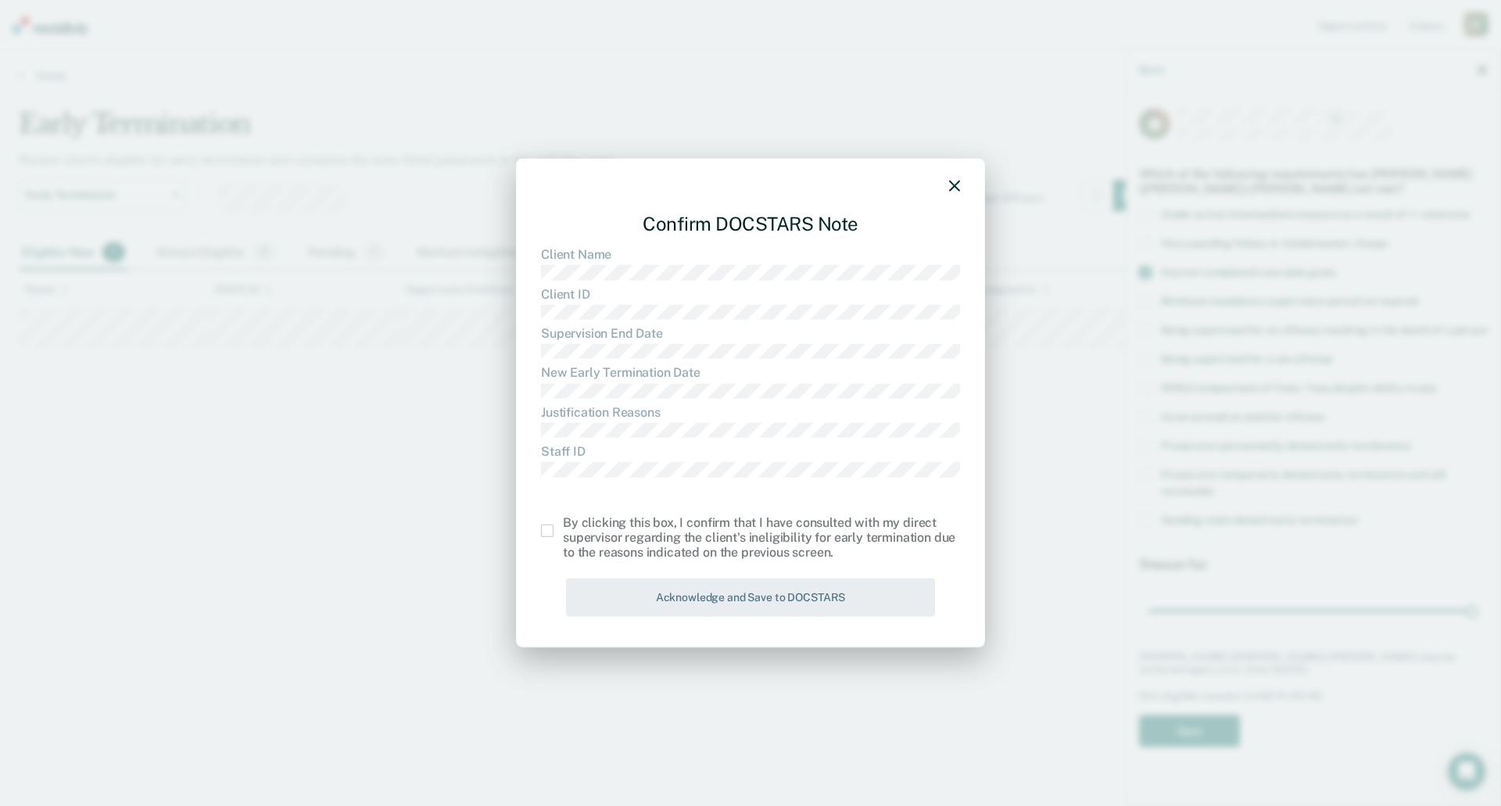
click at [542, 533] on span at bounding box center [547, 531] width 13 height 13
click at [563, 525] on input "checkbox" at bounding box center [563, 525] width 0 height 0
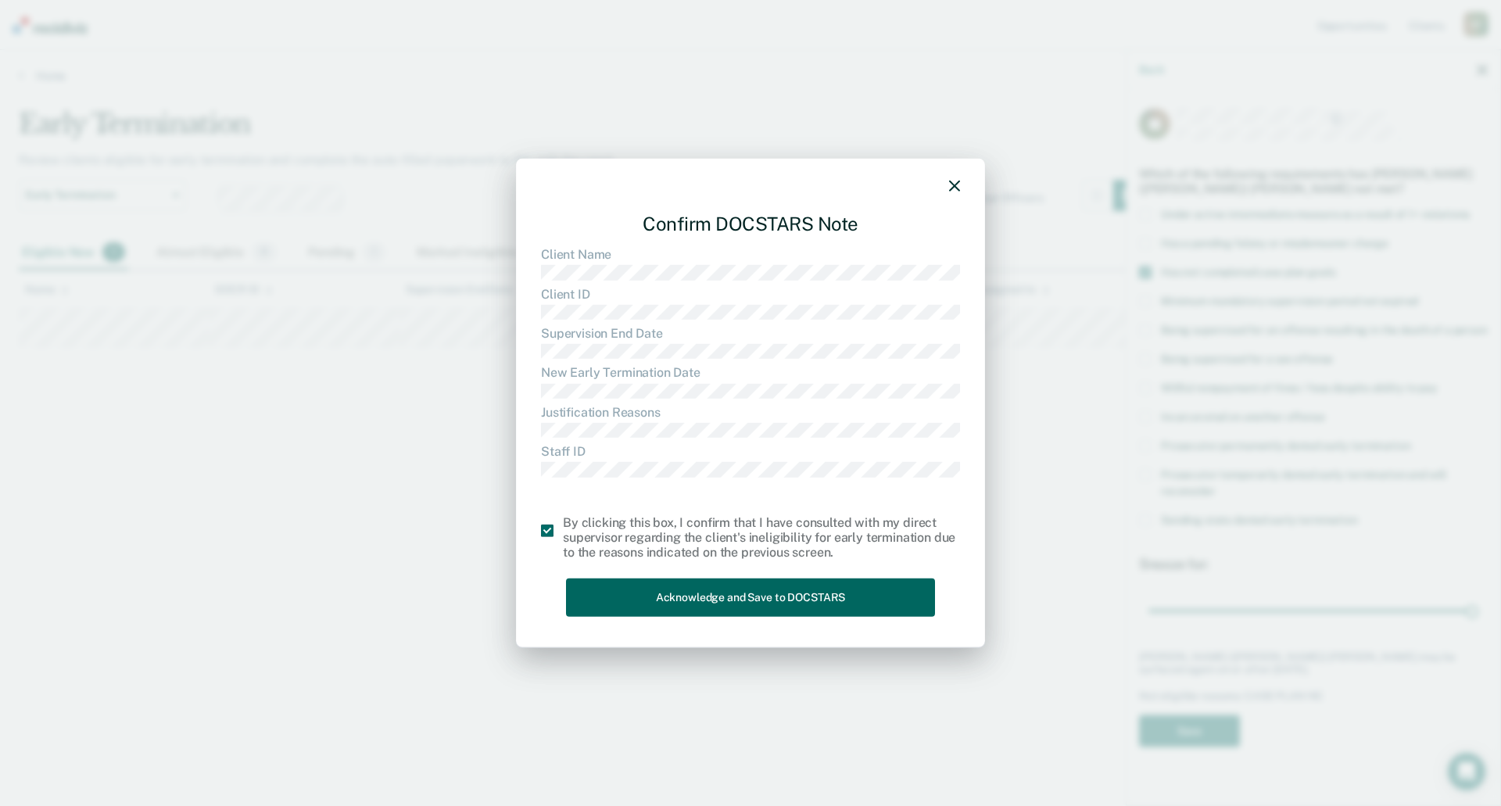
click at [679, 594] on button "Acknowledge and Save to DOCSTARS" at bounding box center [750, 597] width 369 height 38
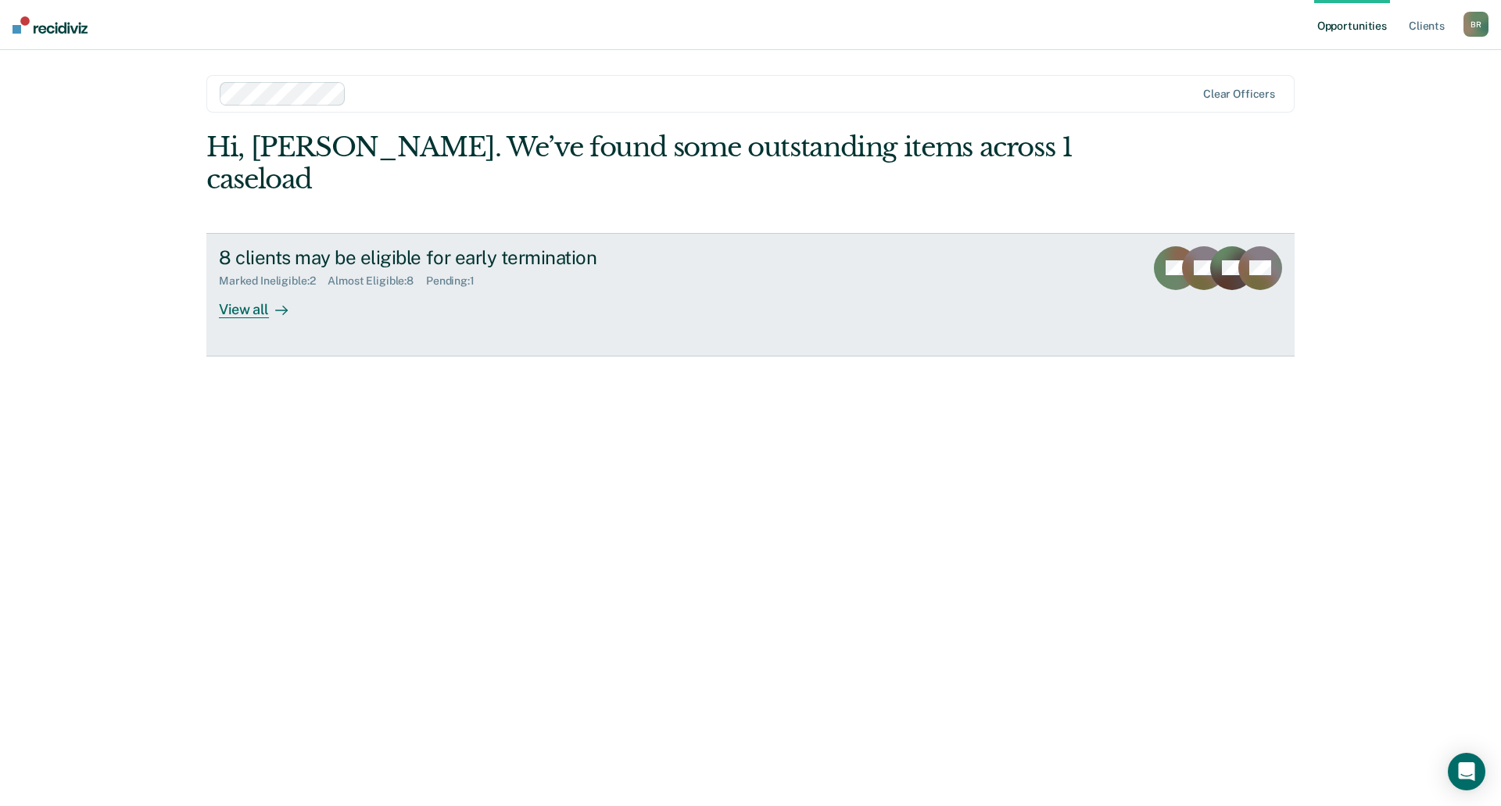
click at [414, 276] on div "8 clients may be eligible for early termination Marked Ineligible : 2 Almost El…" at bounding box center [512, 282] width 586 height 72
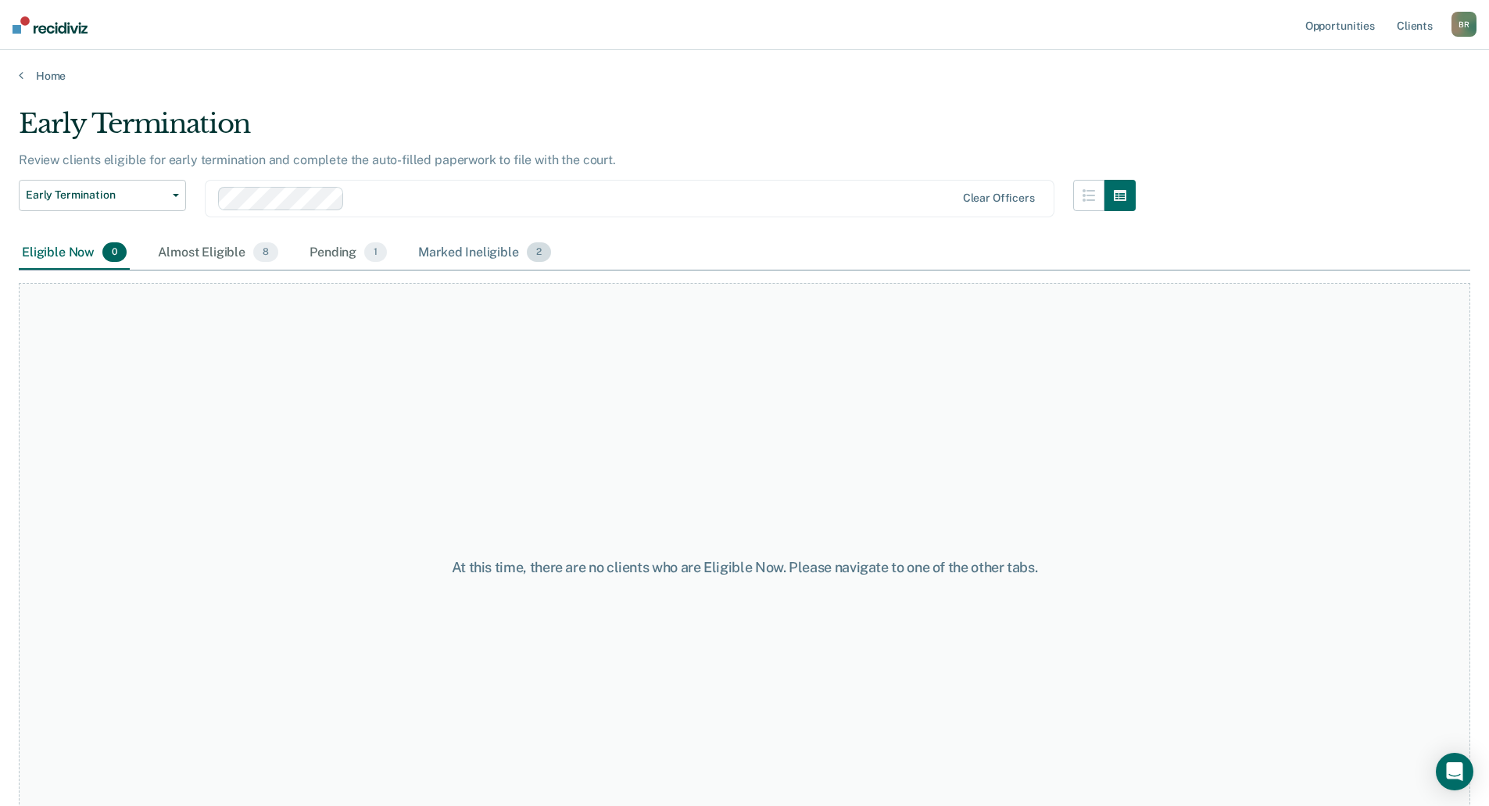
click at [538, 246] on span "2" at bounding box center [539, 252] width 24 height 20
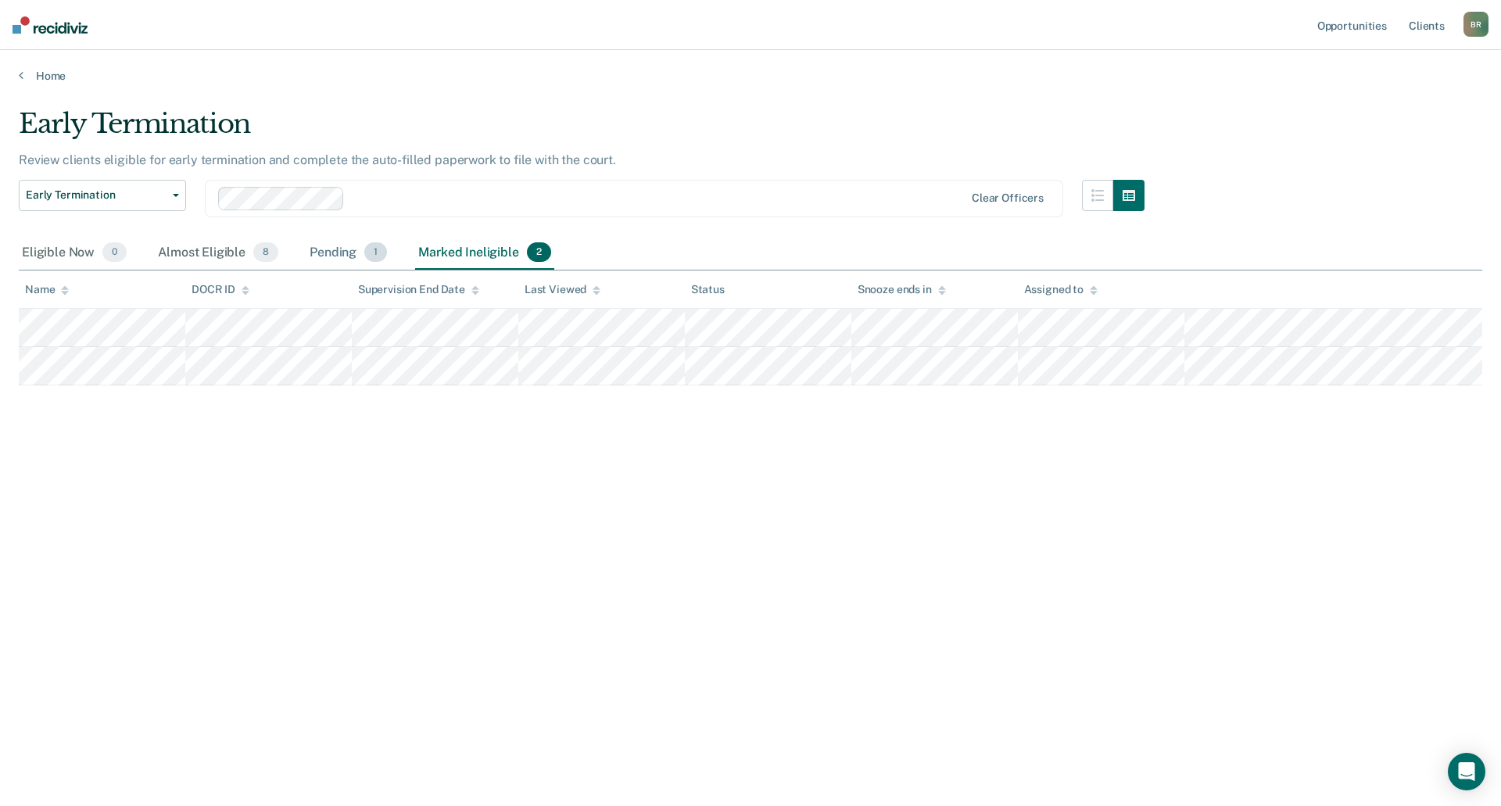
click at [343, 245] on div "Pending 1" at bounding box center [348, 253] width 84 height 34
